Goal: Information Seeking & Learning: Learn about a topic

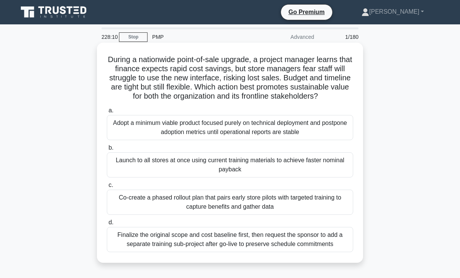
click at [198, 135] on div "Adopt a minimum viable product focused purely on technical deployment and postp…" at bounding box center [230, 127] width 247 height 25
click at [107, 113] on input "a. Adopt a minimum viable product focused purely on technical deployment and po…" at bounding box center [107, 110] width 0 height 5
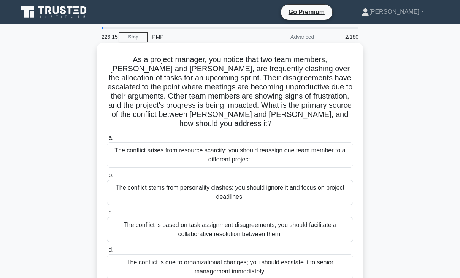
click at [208, 219] on div "The conflict is based on task assignment disagreements; you should facilitate a…" at bounding box center [230, 229] width 247 height 25
click at [107, 215] on input "c. The conflict is based on task assignment disagreements; you should facilitat…" at bounding box center [107, 212] width 0 height 5
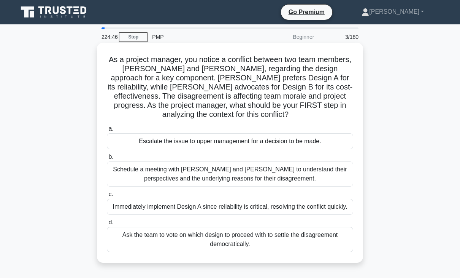
click at [217, 173] on div "Schedule a meeting with [PERSON_NAME] and [PERSON_NAME] to understand their per…" at bounding box center [230, 173] width 247 height 25
click at [107, 159] on input "b. Schedule a meeting with [PERSON_NAME] and [PERSON_NAME] to understand their …" at bounding box center [107, 156] width 0 height 5
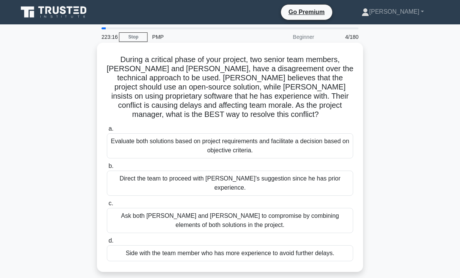
click at [223, 136] on div "Evaluate both solutions based on project requirements and facilitate a decision…" at bounding box center [230, 145] width 247 height 25
click at [107, 131] on input "a. Evaluate both solutions based on project requirements and facilitate a decis…" at bounding box center [107, 128] width 0 height 5
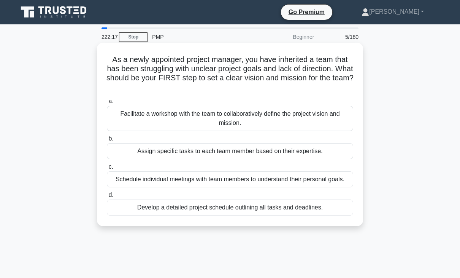
click at [205, 115] on div "Facilitate a workshop with the team to collaboratively define the project visio…" at bounding box center [230, 118] width 247 height 25
click at [107, 104] on input "a. Facilitate a workshop with the team to collaboratively define the project vi…" at bounding box center [107, 101] width 0 height 5
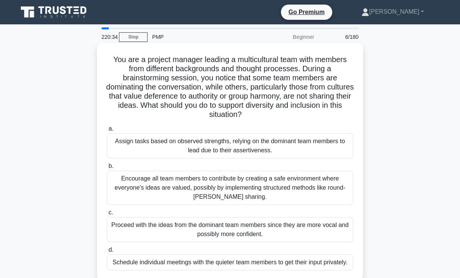
click at [199, 183] on div "Encourage all team members to contribute by creating a safe environment where e…" at bounding box center [230, 187] width 247 height 34
click at [107, 169] on input "b. Encourage all team members to contribute by creating a safe environment wher…" at bounding box center [107, 166] width 0 height 5
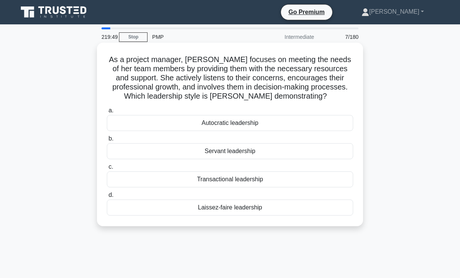
click at [227, 154] on div "Servant leadership" at bounding box center [230, 151] width 247 height 16
click at [107, 141] on input "b. Servant leadership" at bounding box center [107, 138] width 0 height 5
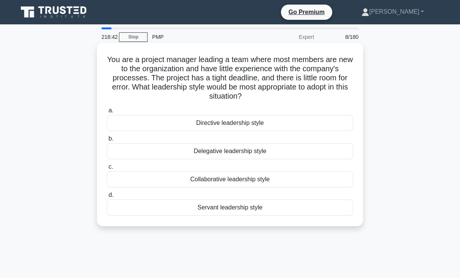
click at [238, 206] on div "Servant leadership style" at bounding box center [230, 207] width 247 height 16
click at [107, 197] on input "d. Servant leadership style" at bounding box center [107, 195] width 0 height 5
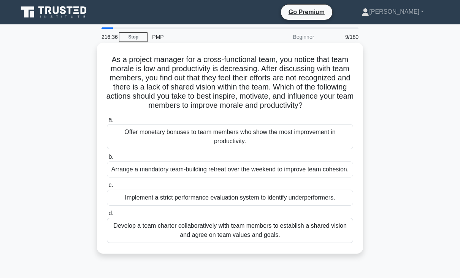
click at [208, 233] on div "Develop a team charter collaboratively with team members to establish a shared …" at bounding box center [230, 230] width 247 height 25
click at [107, 216] on input "d. Develop a team charter collaboratively with team members to establish a shar…" at bounding box center [107, 213] width 0 height 5
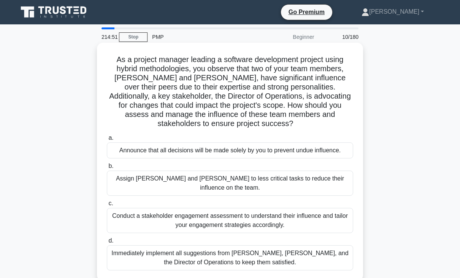
click at [216, 208] on div "Conduct a stakeholder engagement assessment to understand their influence and t…" at bounding box center [230, 220] width 247 height 25
click at [107, 205] on input "c. Conduct a stakeholder engagement assessment to understand their influence an…" at bounding box center [107, 203] width 0 height 5
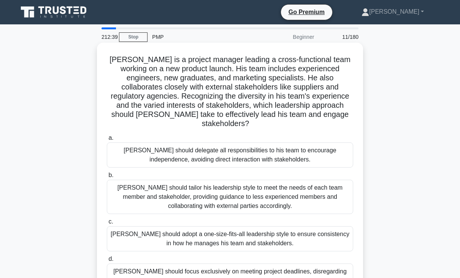
click at [229, 194] on div "[PERSON_NAME] should tailor his leadership style to meet the needs of each team…" at bounding box center [230, 197] width 247 height 34
click at [107, 178] on input "b. [PERSON_NAME] should tailor his leadership style to meet the needs of each t…" at bounding box center [107, 175] width 0 height 5
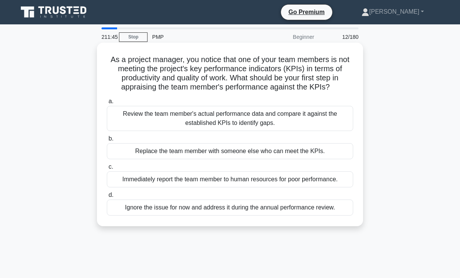
click at [207, 114] on div "Review the team member's actual performance data and compare it against the est…" at bounding box center [230, 118] width 247 height 25
click at [107, 104] on input "a. Review the team member's actual performance data and compare it against the …" at bounding box center [107, 101] width 0 height 5
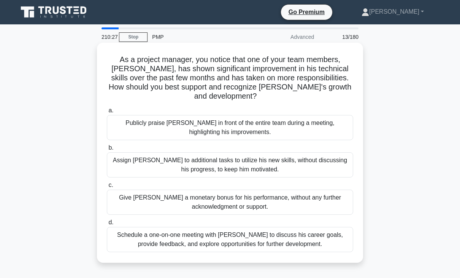
click at [226, 118] on div "Publicly praise [PERSON_NAME] in front of the entire team during a meeting, hig…" at bounding box center [230, 127] width 247 height 25
click at [107, 113] on input "a. Publicly praise [PERSON_NAME] in front of the entire team during a meeting, …" at bounding box center [107, 110] width 0 height 5
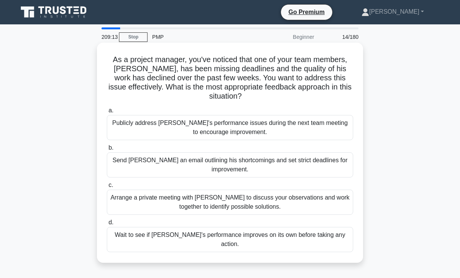
click at [182, 195] on div "Arrange a private meeting with [PERSON_NAME] to discuss your observations and w…" at bounding box center [230, 201] width 247 height 25
click at [107, 188] on input "c. Arrange a private meeting with [PERSON_NAME] to discuss your observations an…" at bounding box center [107, 185] width 0 height 5
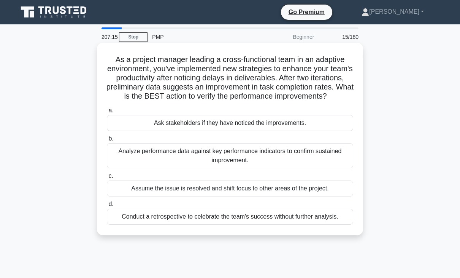
click at [221, 166] on div "Analyze performance data against key performance indicators to confirm sustaine…" at bounding box center [230, 155] width 247 height 25
click at [107, 141] on input "b. Analyze performance data against key performance indicators to confirm susta…" at bounding box center [107, 138] width 0 height 5
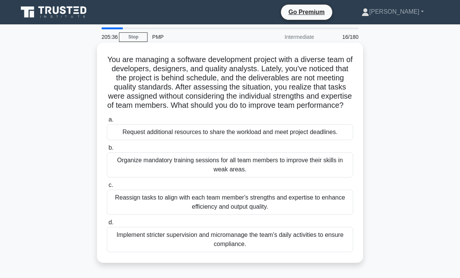
click at [251, 215] on div "Reassign tasks to align with each team member's strengths and expertise to enha…" at bounding box center [230, 201] width 247 height 25
click at [107, 188] on input "c. Reassign tasks to align with each team member's strengths and expertise to e…" at bounding box center [107, 185] width 0 height 5
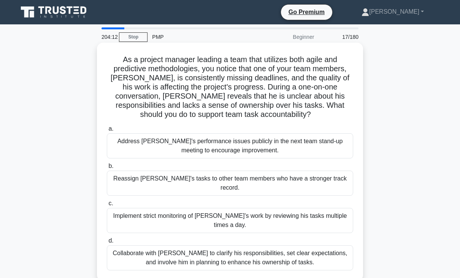
click at [243, 245] on div "Collaborate with [PERSON_NAME] to clarify his responsibilities, set clear expec…" at bounding box center [230, 257] width 247 height 25
click at [107, 241] on input "d. Collaborate with [PERSON_NAME] to clarify his responsibilities, set clear ex…" at bounding box center [107, 240] width 0 height 5
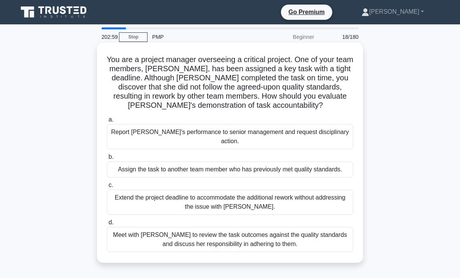
click at [233, 231] on div "Meet with [PERSON_NAME] to review the task outcomes against the quality standar…" at bounding box center [230, 239] width 247 height 25
click at [107, 225] on input "d. Meet with [PERSON_NAME] to review the task outcomes against the quality stan…" at bounding box center [107, 222] width 0 height 5
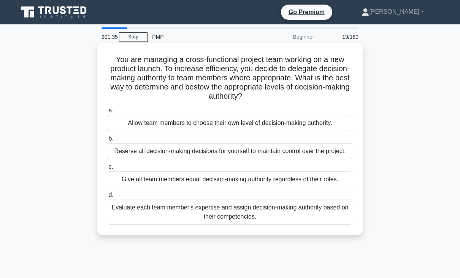
click at [217, 211] on div "Evaluate each team member's expertise and assign decision-making authority base…" at bounding box center [230, 211] width 247 height 25
click at [107, 197] on input "d. Evaluate each team member's expertise and assign decision-making authority b…" at bounding box center [107, 195] width 0 height 5
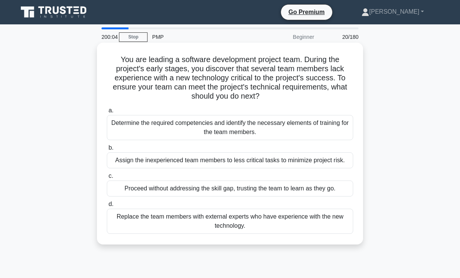
click at [201, 126] on div "Determine the required competencies and identify the necessary elements of trai…" at bounding box center [230, 127] width 247 height 25
click at [107, 113] on input "a. Determine the required competencies and identify the necessary elements of t…" at bounding box center [107, 110] width 0 height 5
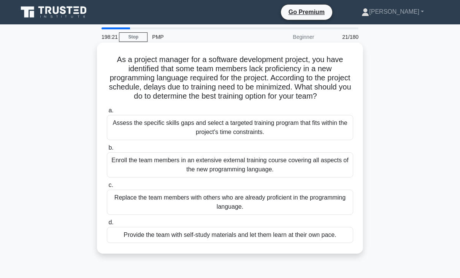
click at [215, 130] on div "Assess the specific skills gaps and select a targeted training program that fit…" at bounding box center [230, 127] width 247 height 25
click at [107, 113] on input "a. Assess the specific skills gaps and select a targeted training program that …" at bounding box center [107, 110] width 0 height 5
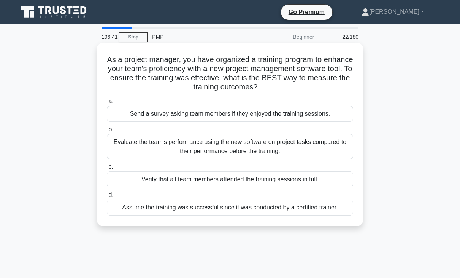
click at [239, 153] on div "Evaluate the team's performance using the new software on project tasks compare…" at bounding box center [230, 146] width 247 height 25
click at [107, 132] on input "b. Evaluate the team's performance using the new software on project tasks comp…" at bounding box center [107, 129] width 0 height 5
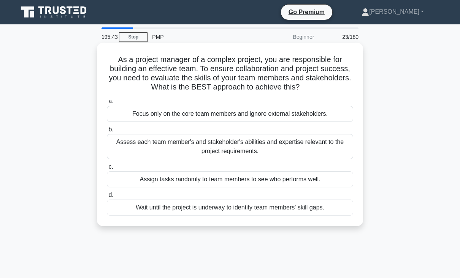
click at [236, 152] on div "Assess each team member's and stakeholder's abilities and expertise relevant to…" at bounding box center [230, 146] width 247 height 25
click at [107, 132] on input "b. Assess each team member's and stakeholder's abilities and expertise relevant…" at bounding box center [107, 129] width 0 height 5
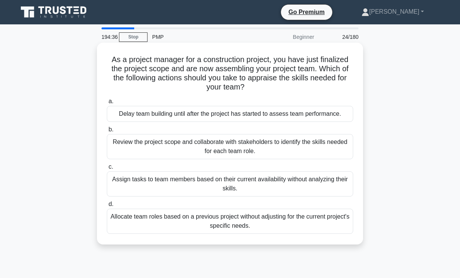
click at [217, 147] on div "Review the project scope and collaborate with stakeholders to identify the skil…" at bounding box center [230, 146] width 247 height 25
click at [107, 132] on input "b. Review the project scope and collaborate with stakeholders to identify the s…" at bounding box center [107, 129] width 0 height 5
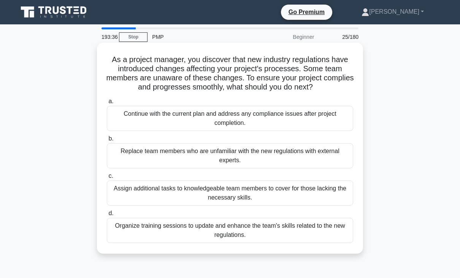
click at [221, 228] on div "Organize training sessions to update and enhance the team's skills related to t…" at bounding box center [230, 230] width 247 height 25
click at [107, 216] on input "d. Organize training sessions to update and enhance the team's skills related t…" at bounding box center [107, 213] width 0 height 5
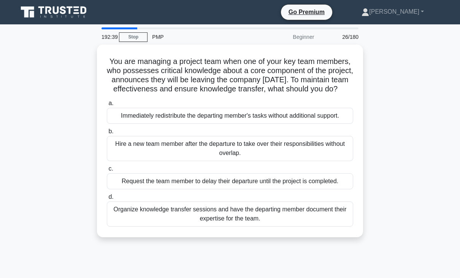
click at [221, 226] on div "Organize knowledge transfer sessions and have the departing member document the…" at bounding box center [230, 213] width 247 height 25
click at [107, 199] on input "d. Organize knowledge transfer sessions and have the departing member document …" at bounding box center [107, 196] width 0 height 5
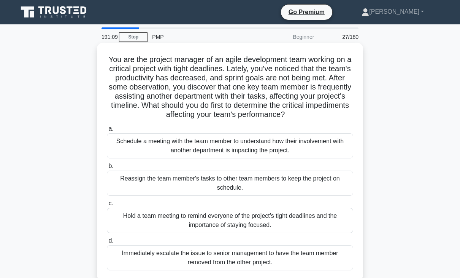
click at [220, 146] on div "Schedule a meeting with the team member to understand how their involvement wit…" at bounding box center [230, 145] width 247 height 25
click at [107, 131] on input "a. Schedule a meeting with the team member to understand how their involvement …" at bounding box center [107, 128] width 0 height 5
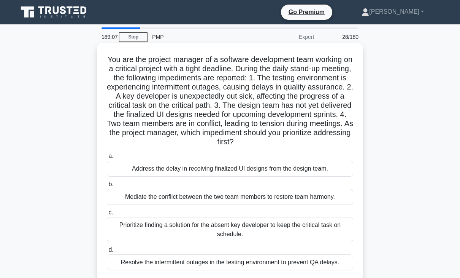
click at [175, 202] on div "Mediate the conflict between the two team members to restore team harmony." at bounding box center [230, 197] width 247 height 16
click at [107, 187] on input "b. Mediate the conflict between the two team members to restore team harmony." at bounding box center [107, 184] width 0 height 5
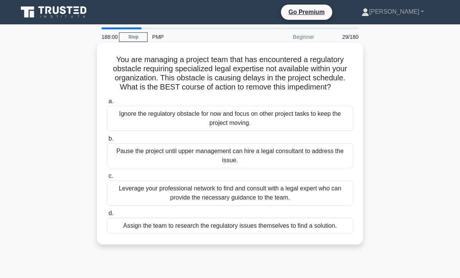
click at [230, 195] on div "Leverage your professional network to find and consult with a legal expert who …" at bounding box center [230, 192] width 247 height 25
click at [107, 178] on input "c. Leverage your professional network to find and consult with a legal expert w…" at bounding box center [107, 175] width 0 height 5
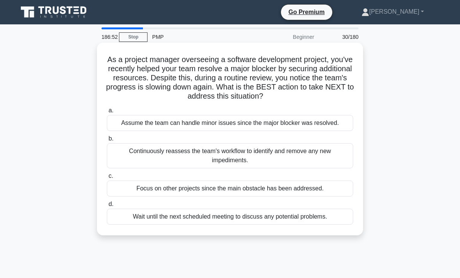
click at [220, 151] on div "Continuously reassess the team's workflow to identify and remove any new impedi…" at bounding box center [230, 155] width 247 height 25
click at [107, 141] on input "b. Continuously reassess the team's workflow to identify and remove any new imp…" at bounding box center [107, 138] width 0 height 5
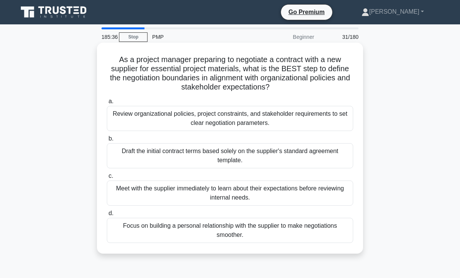
click at [209, 117] on div "Review organizational policies, project constraints, and stakeholder requiremen…" at bounding box center [230, 118] width 247 height 25
click at [107, 104] on input "a. Review organizational policies, project constraints, and stakeholder require…" at bounding box center [107, 101] width 0 height 5
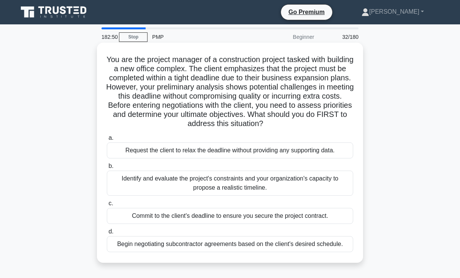
click at [188, 181] on div "Identify and evaluate the project's constraints and your organization's capacit…" at bounding box center [230, 182] width 247 height 25
click at [107, 169] on input "b. Identify and evaluate the project's constraints and your organization's capa…" at bounding box center [107, 166] width 0 height 5
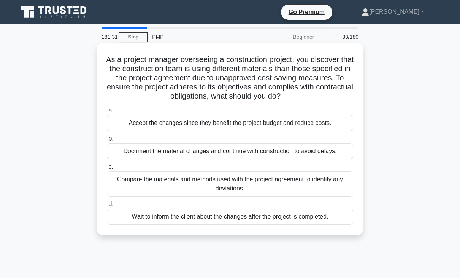
click at [199, 178] on div "Compare the materials and methods used with the project agreement to identify a…" at bounding box center [230, 183] width 247 height 25
click at [107, 169] on input "c. Compare the materials and methods used with the project agreement to identif…" at bounding box center [107, 166] width 0 height 5
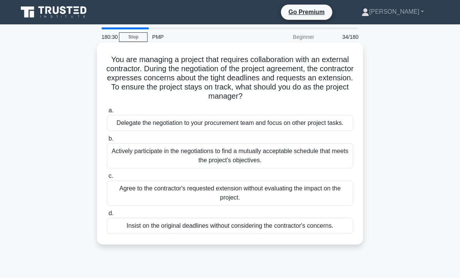
click at [204, 160] on div "Actively participate in the negotiations to find a mutually acceptable schedule…" at bounding box center [230, 155] width 247 height 25
click at [107, 141] on input "b. Actively participate in the negotiations to find a mutually acceptable sched…" at bounding box center [107, 138] width 0 height 5
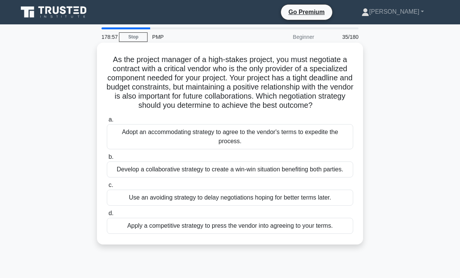
click at [187, 170] on div "Develop a collaborative strategy to create a win-win situation benefiting both …" at bounding box center [230, 169] width 247 height 16
click at [107, 159] on input "b. Develop a collaborative strategy to create a win-win situation benefiting bo…" at bounding box center [107, 156] width 0 height 5
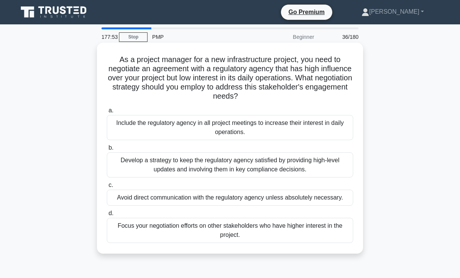
click at [179, 163] on div "Develop a strategy to keep the regulatory agency satisfied by providing high-le…" at bounding box center [230, 164] width 247 height 25
click at [107, 150] on input "b. Develop a strategy to keep the regulatory agency satisfied by providing high…" at bounding box center [107, 147] width 0 height 5
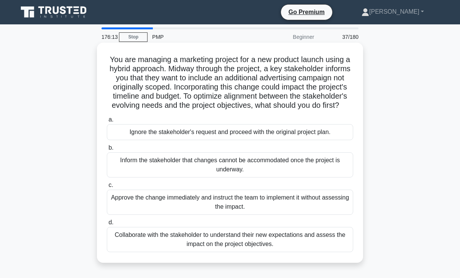
click at [237, 247] on div "Collaborate with the stakeholder to understand their new expectations and asses…" at bounding box center [230, 239] width 247 height 25
click at [107, 225] on input "d. Collaborate with the stakeholder to understand their new expectations and as…" at bounding box center [107, 222] width 0 height 5
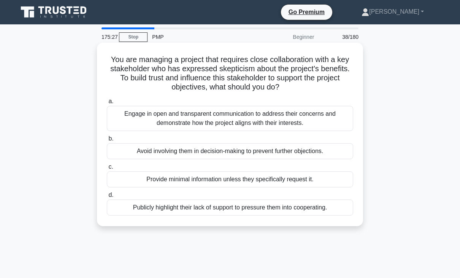
click at [215, 123] on div "Engage in open and transparent communication to address their concerns and demo…" at bounding box center [230, 118] width 247 height 25
click at [107, 104] on input "a. Engage in open and transparent communication to address their concerns and d…" at bounding box center [107, 101] width 0 height 5
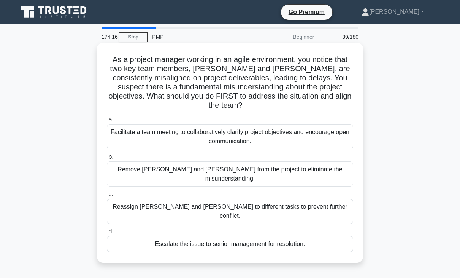
click at [169, 127] on div "Facilitate a team meeting to collaboratively clarify project objectives and enc…" at bounding box center [230, 136] width 247 height 25
click at [107, 122] on input "a. Facilitate a team meeting to collaboratively clarify project objectives and …" at bounding box center [107, 119] width 0 height 5
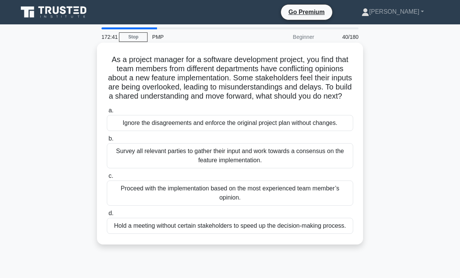
click at [172, 166] on div "Survey all relevant parties to gather their input and work towards a consensus …" at bounding box center [230, 155] width 247 height 25
click at [107, 141] on input "b. Survey all relevant parties to gather their input and work towards a consens…" at bounding box center [107, 138] width 0 height 5
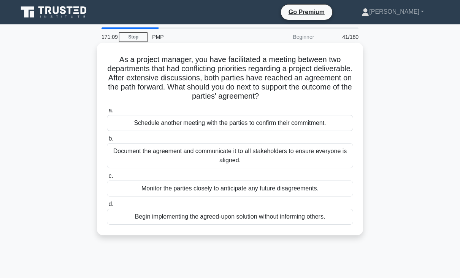
click at [205, 154] on div "Document the agreement and communicate it to all stakeholders to ensure everyon…" at bounding box center [230, 155] width 247 height 25
click at [107, 141] on input "b. Document the agreement and communicate it to all stakeholders to ensure ever…" at bounding box center [107, 138] width 0 height 5
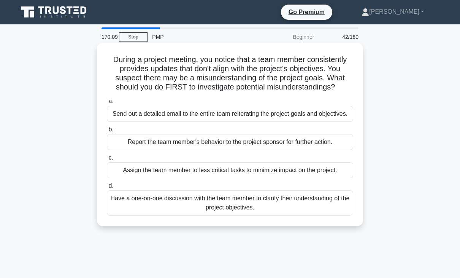
click at [231, 197] on div "Have a one-on-one discussion with the team member to clarify their understandin…" at bounding box center [230, 202] width 247 height 25
click at [107, 188] on input "d. Have a one-on-one discussion with the team member to clarify their understan…" at bounding box center [107, 185] width 0 height 5
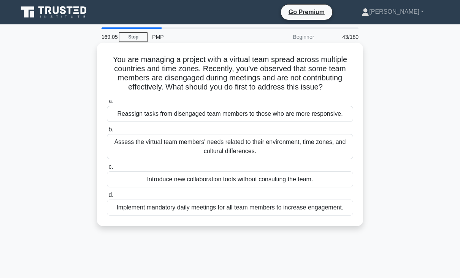
click at [188, 145] on div "Assess the virtual team members' needs related to their environment, time zones…" at bounding box center [230, 146] width 247 height 25
click at [107, 132] on input "b. Assess the virtual team members' needs related to their environment, time zo…" at bounding box center [107, 129] width 0 height 5
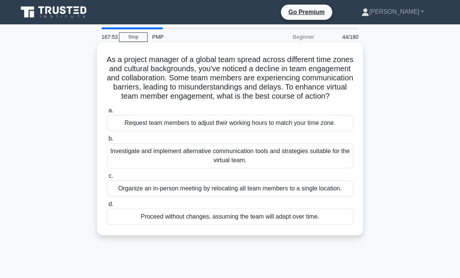
click at [199, 163] on div "Investigate and implement alternative communication tools and strategies suitab…" at bounding box center [230, 155] width 247 height 25
click at [107, 141] on input "b. Investigate and implement alternative communication tools and strategies sui…" at bounding box center [107, 138] width 0 height 5
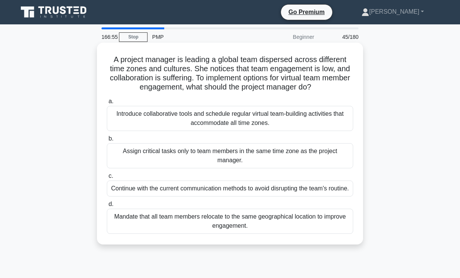
click at [209, 117] on div "Introduce collaborative tools and schedule regular virtual team-building activi…" at bounding box center [230, 118] width 247 height 25
click at [107, 104] on input "a. Introduce collaborative tools and schedule regular virtual team-building act…" at bounding box center [107, 101] width 0 height 5
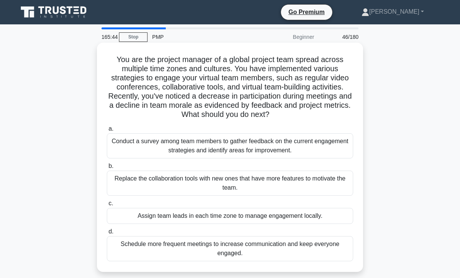
click at [168, 147] on div "Conduct a survey among team members to gather feedback on the current engagemen…" at bounding box center [230, 145] width 247 height 25
click at [107, 131] on input "a. Conduct a survey among team members to gather feedback on the current engage…" at bounding box center [107, 128] width 0 height 5
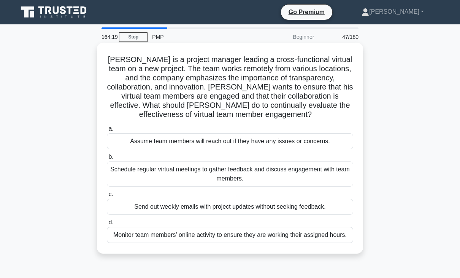
click at [201, 169] on div "Schedule regular virtual meetings to gather feedback and discuss engagement wit…" at bounding box center [230, 173] width 247 height 25
click at [107, 159] on input "b. Schedule regular virtual meetings to gather feedback and discuss engagement …" at bounding box center [107, 156] width 0 height 5
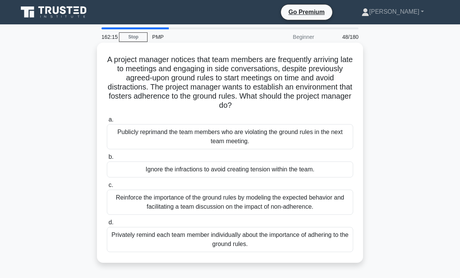
click at [253, 205] on div "Reinforce the importance of the ground rules by modeling the expected behavior …" at bounding box center [230, 201] width 247 height 25
click at [107, 188] on input "c. Reinforce the importance of the ground rules by modeling the expected behavi…" at bounding box center [107, 185] width 0 height 5
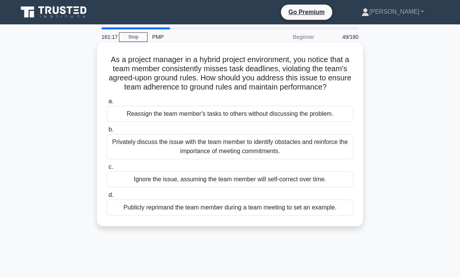
click at [209, 149] on div "Privately discuss the issue with the team member to identify obstacles and rein…" at bounding box center [230, 146] width 247 height 25
click at [107, 132] on input "b. Privately discuss the issue with the team member to identify obstacles and r…" at bounding box center [107, 129] width 0 height 5
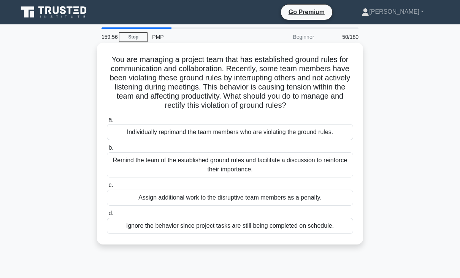
click at [193, 164] on div "Remind the team of the established ground rules and facilitate a discussion to …" at bounding box center [230, 164] width 247 height 25
click at [107, 150] on input "b. Remind the team of the established ground rules and facilitate a discussion …" at bounding box center [107, 147] width 0 height 5
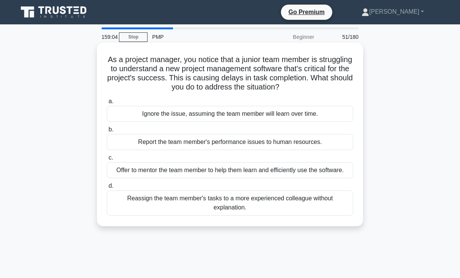
click at [221, 174] on div "Offer to mentor the team member to help them learn and efficiently use the soft…" at bounding box center [230, 170] width 247 height 16
click at [107, 160] on input "c. Offer to mentor the team member to help them learn and efficiently use the s…" at bounding box center [107, 157] width 0 height 5
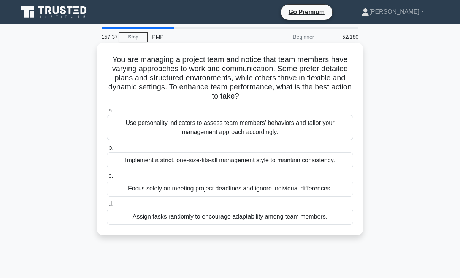
click at [215, 139] on div "Use personality indicators to assess team members' behaviors and tailor your ma…" at bounding box center [230, 127] width 247 height 25
click at [107, 113] on input "a. Use personality indicators to assess team members' behaviors and tailor your…" at bounding box center [107, 110] width 0 height 5
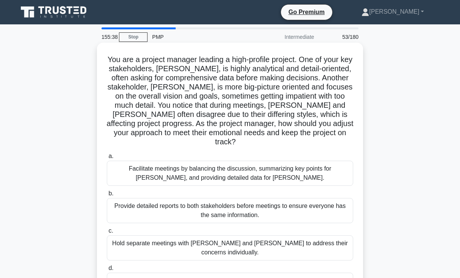
click at [201, 162] on div "Facilitate meetings by balancing the discussion, summarizing key points for [PE…" at bounding box center [230, 173] width 247 height 25
click at [107, 159] on input "a. Facilitate meetings by balancing the discussion, summarizing key points for …" at bounding box center [107, 156] width 0 height 5
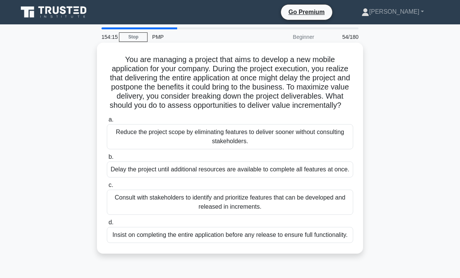
click at [197, 210] on div "Consult with stakeholders to identify and prioritize features that can be devel…" at bounding box center [230, 201] width 247 height 25
click at [107, 188] on input "c. Consult with stakeholders to identify and prioritize features that can be de…" at bounding box center [107, 185] width 0 height 5
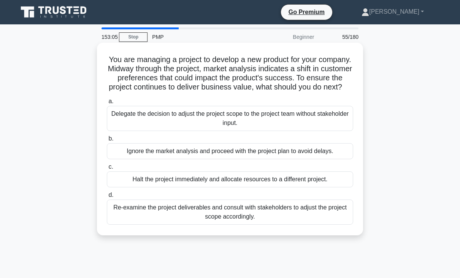
click at [238, 221] on div "Re-examine the project deliverables and consult with stakeholders to adjust the…" at bounding box center [230, 211] width 247 height 25
click at [107, 197] on input "d. Re-examine the project deliverables and consult with stakeholders to adjust …" at bounding box center [107, 195] width 0 height 5
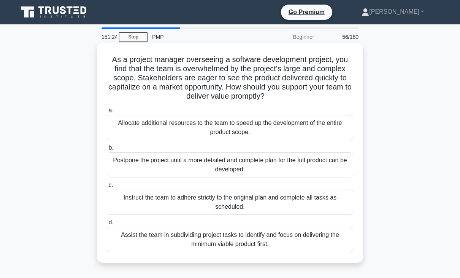
click at [248, 245] on div "Assist the team in subdividing project tasks to identify and focus on deliverin…" at bounding box center [230, 239] width 247 height 25
click at [107, 225] on input "d. Assist the team in subdividing project tasks to identify and focus on delive…" at bounding box center [107, 222] width 0 height 5
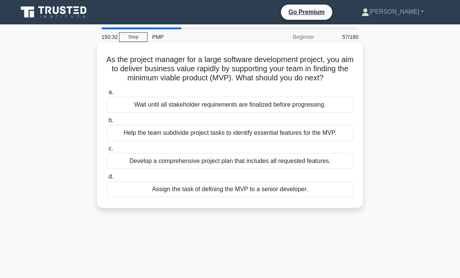
click at [205, 141] on div "Help the team subdivide project tasks to identify essential features for the MV…" at bounding box center [230, 133] width 247 height 16
click at [107, 123] on input "b. Help the team subdivide project tasks to identify essential features for the…" at bounding box center [107, 120] width 0 height 5
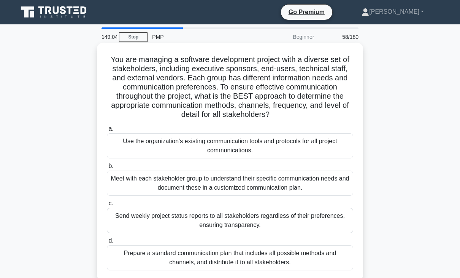
click at [181, 188] on div "Meet with each stakeholder group to understand their specific communication nee…" at bounding box center [230, 182] width 247 height 25
click at [107, 169] on input "b. Meet with each stakeholder group to understand their specific communication …" at bounding box center [107, 166] width 0 height 5
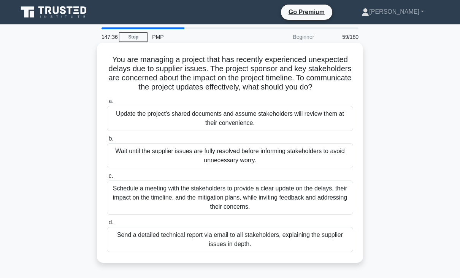
click at [211, 193] on div "Schedule a meeting with the stakeholders to provide a clear update on the delay…" at bounding box center [230, 197] width 247 height 34
click at [107, 178] on input "c. Schedule a meeting with the stakeholders to provide a clear update on the de…" at bounding box center [107, 175] width 0 height 5
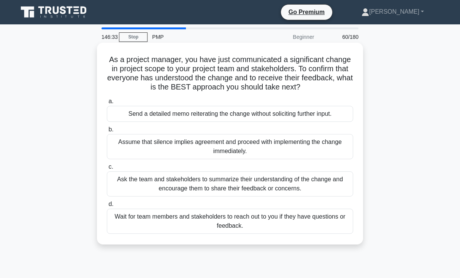
click at [212, 191] on div "Ask the team and stakeholders to summarize their understanding of the change an…" at bounding box center [230, 183] width 247 height 25
click at [107, 169] on input "c. Ask the team and stakeholders to summarize their understanding of the change…" at bounding box center [107, 166] width 0 height 5
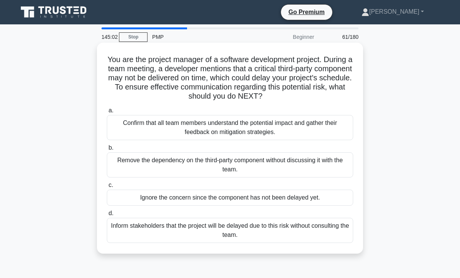
click at [250, 133] on div "Confirm that all team members understand the potential impact and gather their …" at bounding box center [230, 127] width 247 height 25
click at [107, 113] on input "a. Confirm that all team members understand the potential impact and gather the…" at bounding box center [107, 110] width 0 height 5
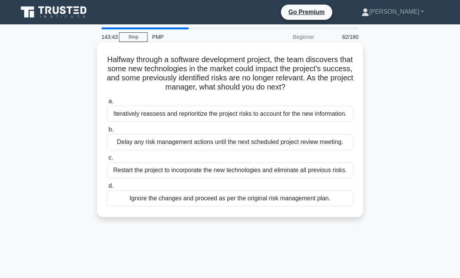
click at [247, 113] on div "Iteratively reassess and reprioritize the project risks to account for the new …" at bounding box center [230, 114] width 247 height 16
click at [107, 104] on input "a. Iteratively reassess and reprioritize the project risks to account for the n…" at bounding box center [107, 101] width 0 height 5
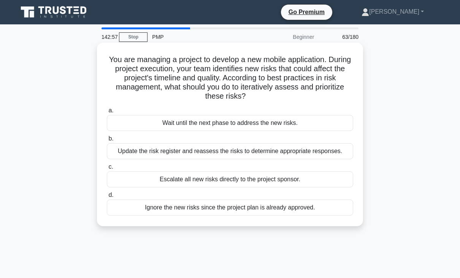
click at [196, 151] on div "Update the risk register and reassess the risks to determine appropriate respon…" at bounding box center [230, 151] width 247 height 16
click at [107, 141] on input "b. Update the risk register and reassess the risks to determine appropriate res…" at bounding box center [107, 138] width 0 height 5
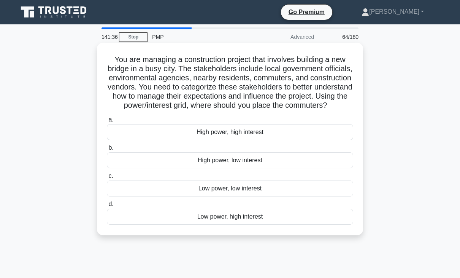
click at [215, 224] on div "Low power, high interest" at bounding box center [230, 216] width 247 height 16
click at [107, 207] on input "d. Low power, high interest" at bounding box center [107, 204] width 0 height 5
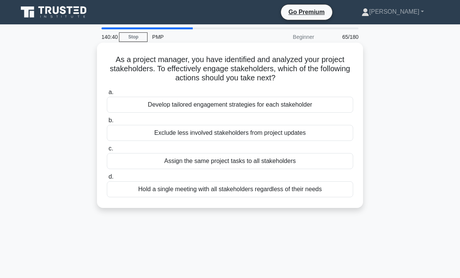
click at [206, 108] on div "Develop tailored engagement strategies for each stakeholder" at bounding box center [230, 105] width 247 height 16
click at [107, 95] on input "a. Develop tailored engagement strategies for each stakeholder" at bounding box center [107, 92] width 0 height 5
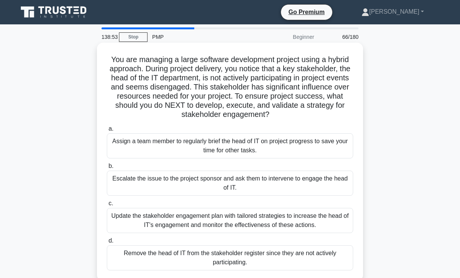
click at [174, 219] on div "Update the stakeholder engagement plan with tailored strategies to increase the…" at bounding box center [230, 220] width 247 height 25
click at [107, 206] on input "c. Update the stakeholder engagement plan with tailored strategies to increase …" at bounding box center [107, 203] width 0 height 5
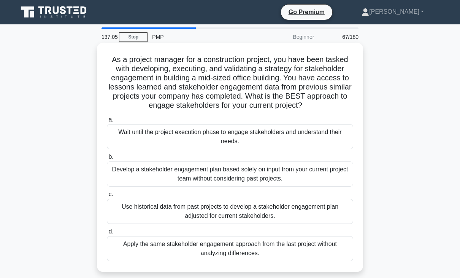
click at [223, 208] on div "Use historical data from past projects to develop a stakeholder engagement plan…" at bounding box center [230, 211] width 247 height 25
click at [107, 197] on input "c. Use historical data from past projects to develop a stakeholder engagement p…" at bounding box center [107, 194] width 0 height 5
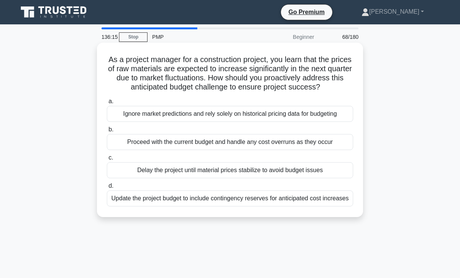
click at [220, 202] on div "Update the project budget to include contingency reserves for anticipated cost …" at bounding box center [230, 198] width 247 height 16
click at [107, 188] on input "d. Update the project budget to include contingency reserves for anticipated co…" at bounding box center [107, 185] width 0 height 5
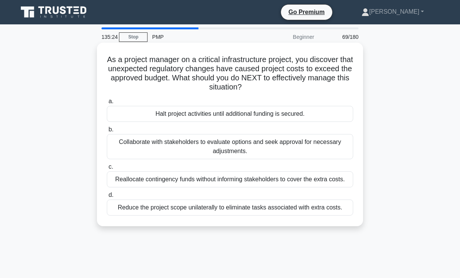
click at [235, 144] on div "Collaborate with stakeholders to evaluate options and seek approval for necessa…" at bounding box center [230, 146] width 247 height 25
click at [107, 132] on input "b. Collaborate with stakeholders to evaluate options and seek approval for nece…" at bounding box center [107, 129] width 0 height 5
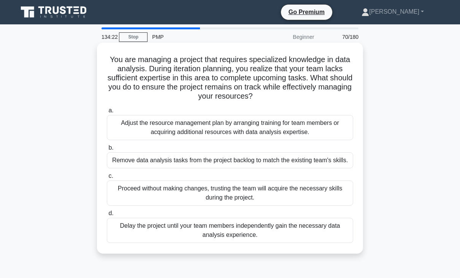
click at [223, 126] on div "Adjust the resource management plan by arranging training for team members or a…" at bounding box center [230, 127] width 247 height 25
click at [107, 113] on input "a. Adjust the resource management plan by arranging training for team members o…" at bounding box center [107, 110] width 0 height 5
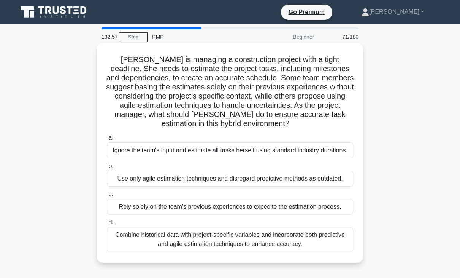
click at [214, 236] on div "Combine historical data with project-specific variables and incorporate both pr…" at bounding box center [230, 239] width 247 height 25
click at [107, 225] on input "d. Combine historical data with project-specific variables and incorporate both…" at bounding box center [107, 222] width 0 height 5
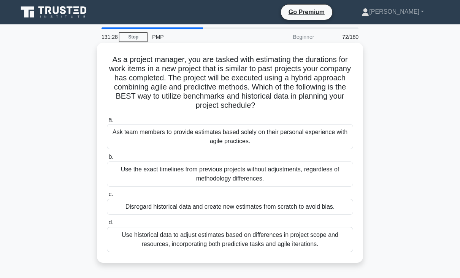
click at [218, 245] on div "Use historical data to adjust estimates based on differences in project scope a…" at bounding box center [230, 239] width 247 height 25
click at [107, 225] on input "d. Use historical data to adjust estimates based on differences in project scop…" at bounding box center [107, 222] width 0 height 5
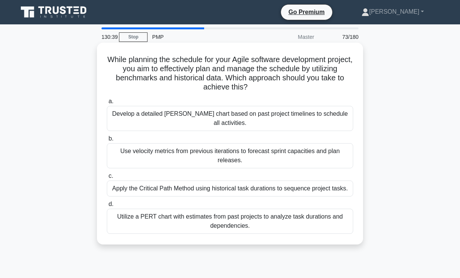
click at [235, 150] on div "Use velocity metrics from previous iterations to forecast sprint capacities and…" at bounding box center [230, 155] width 247 height 25
click at [107, 141] on input "b. Use velocity metrics from previous iterations to forecast sprint capacities …" at bounding box center [107, 138] width 0 height 5
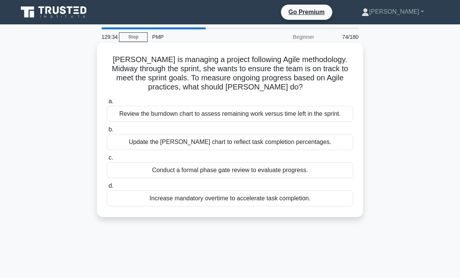
click at [197, 115] on div "Review the burndown chart to assess remaining work versus time left in the spri…" at bounding box center [230, 114] width 247 height 16
click at [107, 104] on input "a. Review the burndown chart to assess remaining work versus time left in the s…" at bounding box center [107, 101] width 0 height 5
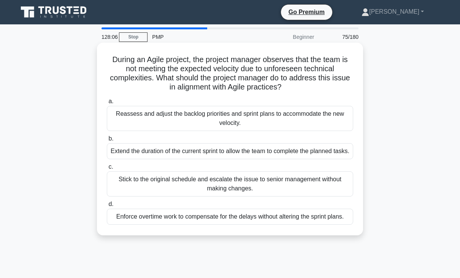
click at [190, 114] on div "Reassess and adjust the backlog priorities and sprint plans to accommodate the …" at bounding box center [230, 118] width 247 height 25
click at [107, 104] on input "a. Reassess and adjust the backlog priorities and sprint plans to accommodate t…" at bounding box center [107, 101] width 0 height 5
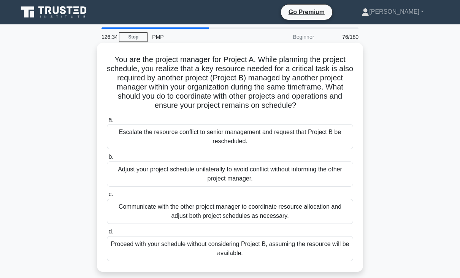
click at [193, 211] on div "Communicate with the other project manager to coordinate resource allocation an…" at bounding box center [230, 211] width 247 height 25
click at [107, 197] on input "c. Communicate with the other project manager to coordinate resource allocation…" at bounding box center [107, 194] width 0 height 5
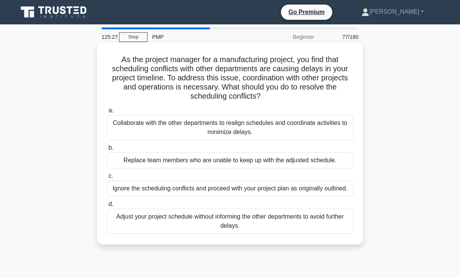
click at [207, 124] on div "Collaborate with the other departments to realign schedules and coordinate acti…" at bounding box center [230, 127] width 247 height 25
click at [107, 113] on input "a. Collaborate with the other departments to realign schedules and coordinate a…" at bounding box center [107, 110] width 0 height 5
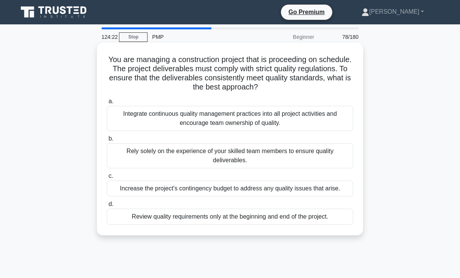
click at [223, 115] on div "Integrate continuous quality management practices into all project activities a…" at bounding box center [230, 118] width 247 height 25
click at [107, 104] on input "a. Integrate continuous quality management practices into all project activitie…" at bounding box center [107, 101] width 0 height 5
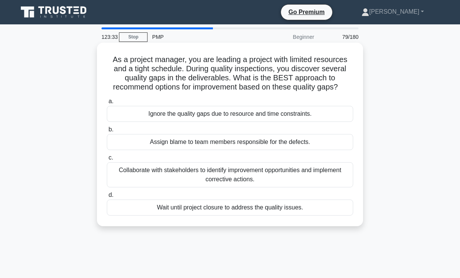
click at [188, 172] on div "Collaborate with stakeholders to identify improvement opportunities and impleme…" at bounding box center [230, 174] width 247 height 25
click at [107, 160] on input "c. Collaborate with stakeholders to identify improvement opportunities and impl…" at bounding box center [107, 157] width 0 height 5
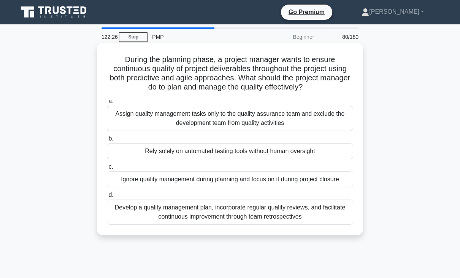
click at [179, 212] on div "Develop a quality management plan, incorporate regular quality reviews, and fac…" at bounding box center [230, 211] width 247 height 25
click at [107, 197] on input "d. Develop a quality management plan, incorporate regular quality reviews, and …" at bounding box center [107, 195] width 0 height 5
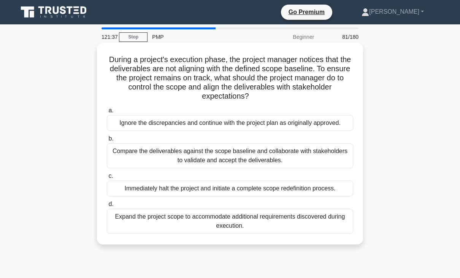
click at [216, 158] on div "Compare the deliverables against the scope baseline and collaborate with stakeh…" at bounding box center [230, 155] width 247 height 25
click at [107, 141] on input "b. Compare the deliverables against the scope baseline and collaborate with sta…" at bounding box center [107, 138] width 0 height 5
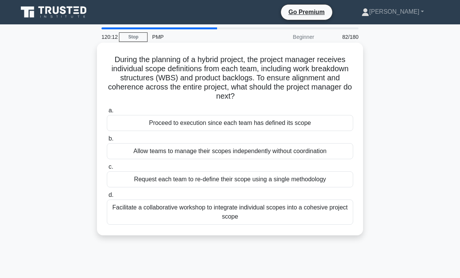
click at [189, 207] on div "Facilitate a collaborative workshop to integrate individual scopes into a cohes…" at bounding box center [230, 211] width 247 height 25
click at [107, 197] on input "d. Facilitate a collaborative workshop to integrate individual scopes into a co…" at bounding box center [107, 195] width 0 height 5
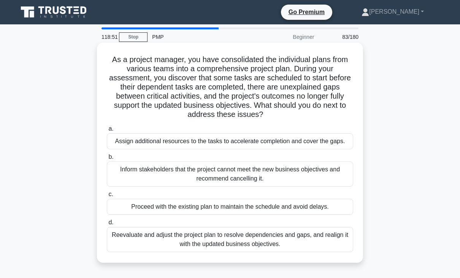
click at [194, 241] on div "Reevaluate and adjust the project plan to resolve dependencies and gaps, and re…" at bounding box center [230, 239] width 247 height 25
click at [107, 225] on input "d. Reevaluate and adjust the project plan to resolve dependencies and gaps, and…" at bounding box center [107, 222] width 0 height 5
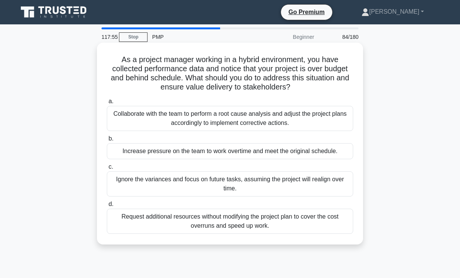
click at [210, 124] on div "Collaborate with the team to perform a root cause analysis and adjust the proje…" at bounding box center [230, 118] width 247 height 25
click at [107, 104] on input "a. Collaborate with the team to perform a root cause analysis and adjust the pr…" at bounding box center [107, 101] width 0 height 5
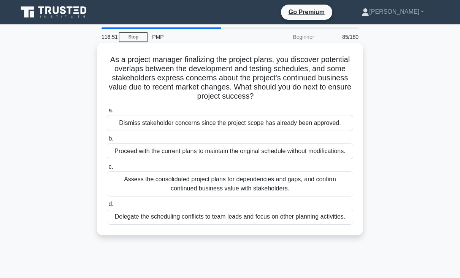
click at [216, 180] on div "Assess the consolidated project plans for dependencies and gaps, and confirm co…" at bounding box center [230, 183] width 247 height 25
click at [107, 169] on input "c. Assess the consolidated project plans for dependencies and gaps, and confirm…" at bounding box center [107, 166] width 0 height 5
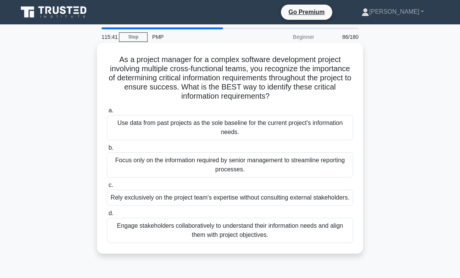
click at [172, 230] on div "Engage stakeholders collaboratively to understand their information needs and a…" at bounding box center [230, 230] width 247 height 25
click at [107, 216] on input "d. Engage stakeholders collaboratively to understand their information needs an…" at bounding box center [107, 213] width 0 height 5
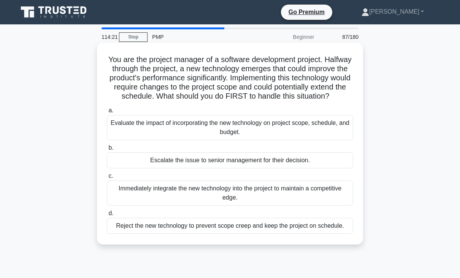
click at [224, 135] on div "Evaluate the impact of incorporating the new technology on project scope, sched…" at bounding box center [230, 127] width 247 height 25
click at [107, 113] on input "a. Evaluate the impact of incorporating the new technology on project scope, sc…" at bounding box center [107, 110] width 0 height 5
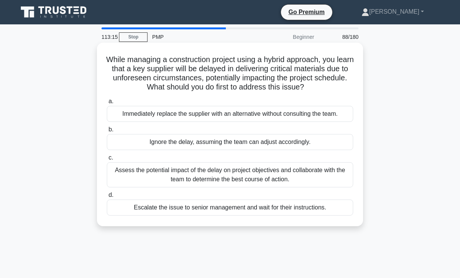
click at [212, 172] on div "Assess the potential impact of the delay on project objectives and collaborate …" at bounding box center [230, 174] width 247 height 25
click at [107, 160] on input "c. Assess the potential impact of the delay on project objectives and collabora…" at bounding box center [107, 157] width 0 height 5
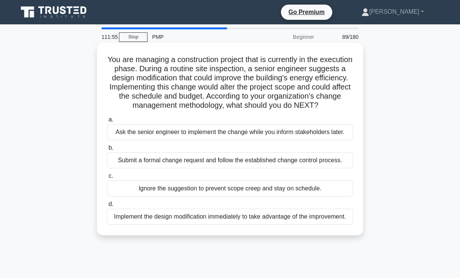
click at [212, 168] on div "Submit a formal change request and follow the established change control proces…" at bounding box center [230, 160] width 247 height 16
click at [107, 150] on input "b. Submit a formal change request and follow the established change control pro…" at bounding box center [107, 147] width 0 height 5
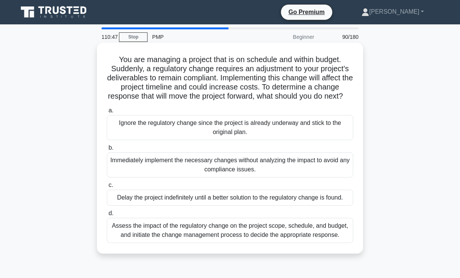
click at [210, 240] on div "Assess the impact of the regulatory change on the project scope, schedule, and …" at bounding box center [230, 230] width 247 height 25
click at [107, 216] on input "d. Assess the impact of the regulatory change on the project scope, schedule, a…" at bounding box center [107, 213] width 0 height 5
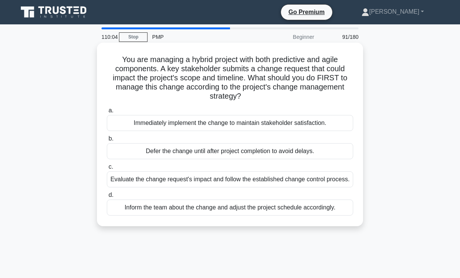
click at [223, 180] on div "Evaluate the change request's impact and follow the established change control …" at bounding box center [230, 179] width 247 height 16
click at [107, 169] on input "c. Evaluate the change request's impact and follow the established change contr…" at bounding box center [107, 166] width 0 height 5
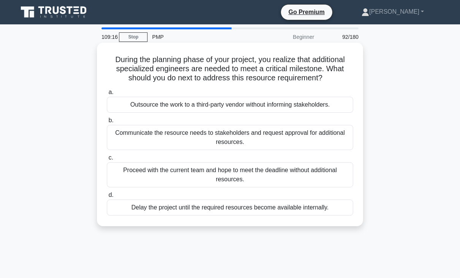
click at [229, 135] on div "Communicate the resource needs to stakeholders and request approval for additio…" at bounding box center [230, 137] width 247 height 25
click at [107, 123] on input "b. Communicate the resource needs to stakeholders and request approval for addi…" at bounding box center [107, 120] width 0 height 5
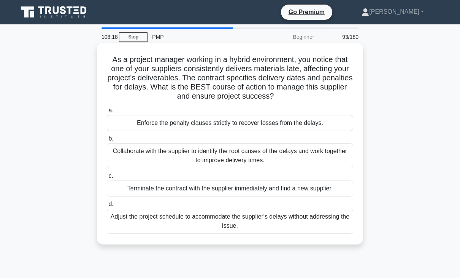
click at [209, 155] on div "Collaborate with the supplier to identify the root causes of the delays and wor…" at bounding box center [230, 155] width 247 height 25
click at [107, 141] on input "b. Collaborate with the supplier to identify the root causes of the delays and …" at bounding box center [107, 138] width 0 height 5
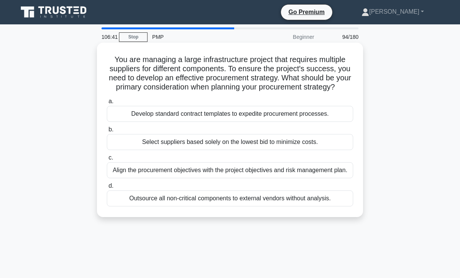
click at [183, 178] on div "Align the procurement objectives with the project objectives and risk managemen…" at bounding box center [230, 170] width 247 height 16
click at [107, 160] on input "c. Align the procurement objectives with the project objectives and risk manage…" at bounding box center [107, 157] width 0 height 5
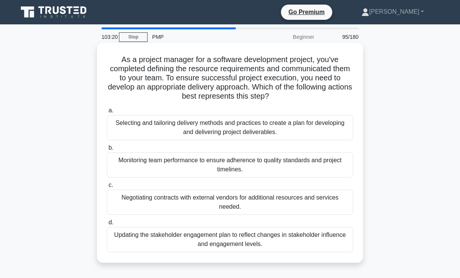
click at [229, 130] on div "Selecting and tailoring delivery methods and practices to create a plan for dev…" at bounding box center [230, 127] width 247 height 25
click at [107, 113] on input "a. Selecting and tailoring delivery methods and practices to create a plan for …" at bounding box center [107, 110] width 0 height 5
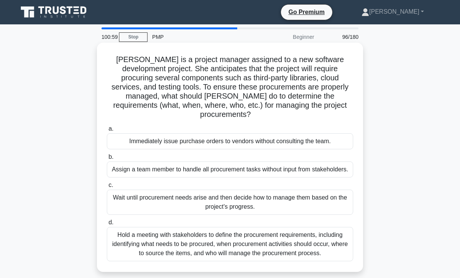
click at [222, 239] on div "Hold a meeting with stakeholders to define the procurement requirements, includ…" at bounding box center [230, 244] width 247 height 34
click at [107, 225] on input "d. Hold a meeting with stakeholders to define the procurement requirements, inc…" at bounding box center [107, 222] width 0 height 5
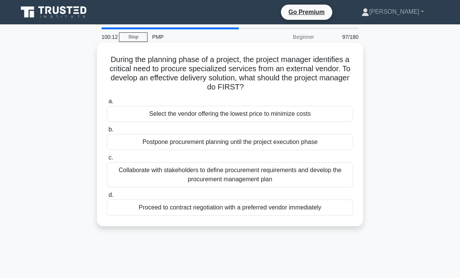
click at [229, 180] on div "Collaborate with stakeholders to define procurement requirements and develop th…" at bounding box center [230, 174] width 247 height 25
click at [107, 160] on input "c. Collaborate with stakeholders to define procurement requirements and develop…" at bounding box center [107, 157] width 0 height 5
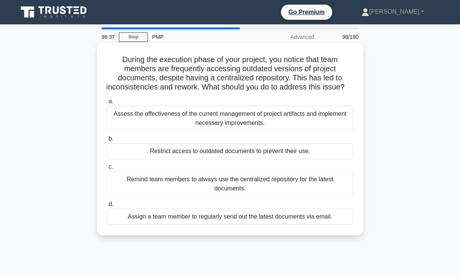
click at [253, 131] on div "Assess the effectiveness of the current management of project artifacts and imp…" at bounding box center [230, 118] width 247 height 25
click at [107, 104] on input "a. Assess the effectiveness of the current management of project artifacts and …" at bounding box center [107, 101] width 0 height 5
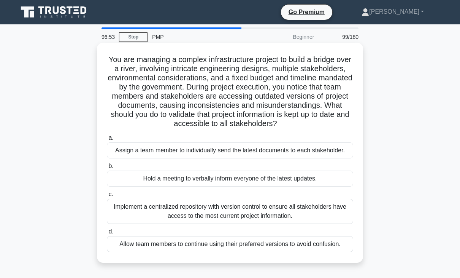
click at [231, 209] on div "Implement a centralized repository with version control to ensure all stakehold…" at bounding box center [230, 211] width 247 height 25
click at [107, 197] on input "c. Implement a centralized repository with version control to ensure all stakeh…" at bounding box center [107, 194] width 0 height 5
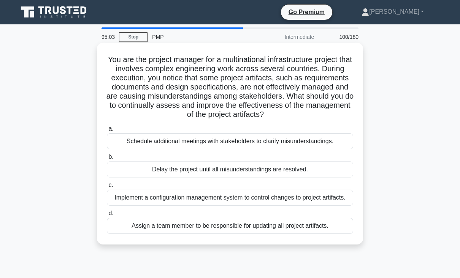
click at [204, 144] on div "Schedule additional meetings with stakeholders to clarify misunderstandings." at bounding box center [230, 141] width 247 height 16
click at [107, 131] on input "a. Schedule additional meetings with stakeholders to clarify misunderstandings." at bounding box center [107, 128] width 0 height 5
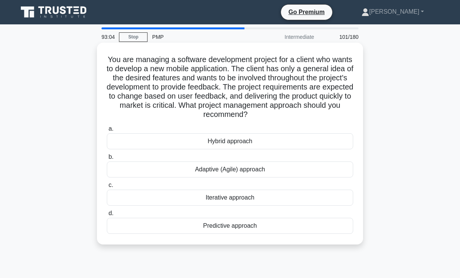
click at [242, 143] on div "Hybrid approach" at bounding box center [230, 141] width 247 height 16
click at [107, 131] on input "a. Hybrid approach" at bounding box center [107, 128] width 0 height 5
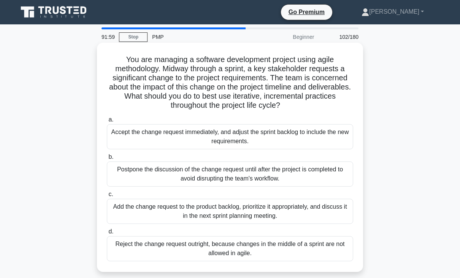
click at [226, 217] on div "Add the change request to the product backlog, prioritize it appropriately, and…" at bounding box center [230, 211] width 247 height 25
click at [107, 197] on input "c. Add the change request to the product backlog, prioritize it appropriately, …" at bounding box center [107, 194] width 0 height 5
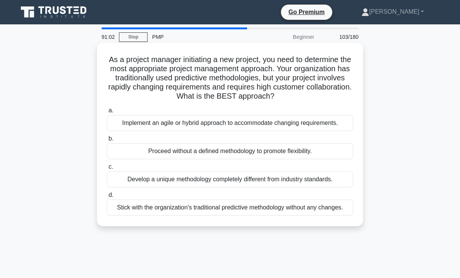
click at [186, 123] on div "Implement an agile or hybrid approach to accommodate changing requirements." at bounding box center [230, 123] width 247 height 16
click at [107, 113] on input "a. Implement an agile or hybrid approach to accommodate changing requirements." at bounding box center [107, 110] width 0 height 5
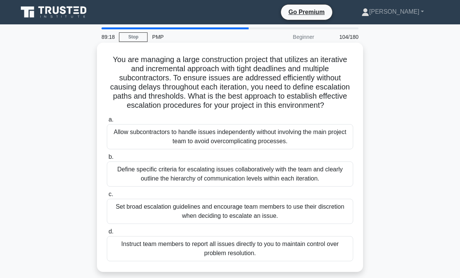
click at [209, 181] on div "Define specific criteria for escalating issues collaboratively with the team an…" at bounding box center [230, 173] width 247 height 25
click at [107, 159] on input "b. Define specific criteria for escalating issues collaboratively with the team…" at bounding box center [107, 156] width 0 height 5
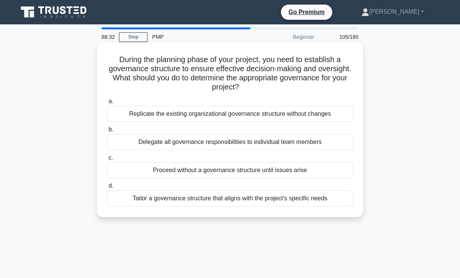
click at [218, 197] on div "Tailor a governance structure that aligns with the project's specific needs" at bounding box center [230, 198] width 247 height 16
click at [107, 188] on input "d. Tailor a governance structure that aligns with the project's specific needs" at bounding box center [107, 185] width 0 height 5
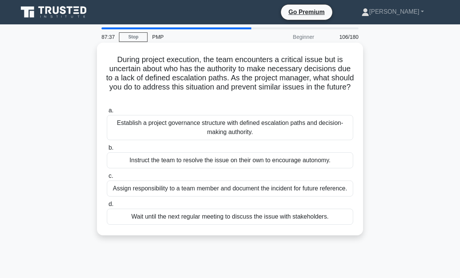
click at [234, 130] on div "Establish a project governance structure with defined escalation paths and deci…" at bounding box center [230, 127] width 247 height 25
click at [107, 113] on input "a. Establish a project governance structure with defined escalation paths and d…" at bounding box center [107, 110] width 0 height 5
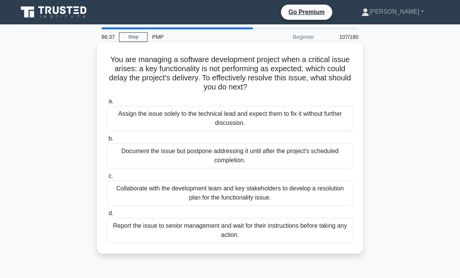
click at [228, 197] on div "Collaborate with the development team and key stakeholders to develop a resolut…" at bounding box center [230, 192] width 247 height 25
click at [107, 178] on input "c. Collaborate with the development team and key stakeholders to develop a reso…" at bounding box center [107, 175] width 0 height 5
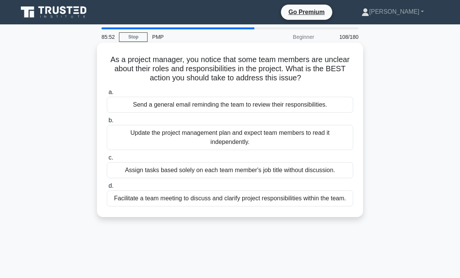
click at [233, 199] on div "Facilitate a team meeting to discuss and clarify project responsibilities withi…" at bounding box center [230, 198] width 247 height 16
click at [107, 188] on input "d. Facilitate a team meeting to discuss and clarify project responsibilities wi…" at bounding box center [107, 185] width 0 height 5
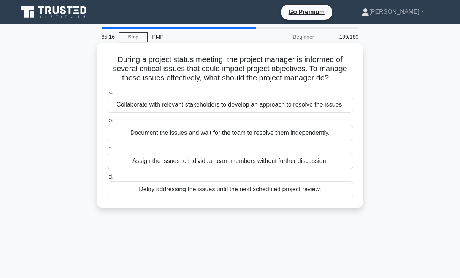
click at [239, 109] on div "Collaborate with relevant stakeholders to develop an approach to resolve the is…" at bounding box center [230, 105] width 247 height 16
click at [107, 95] on input "a. Collaborate with relevant stakeholders to develop an approach to resolve the…" at bounding box center [107, 92] width 0 height 5
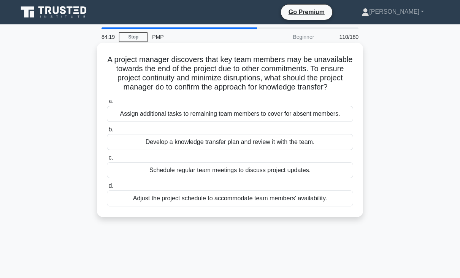
click at [214, 150] on div "Develop a knowledge transfer plan and review it with the team." at bounding box center [230, 142] width 247 height 16
click at [107, 132] on input "b. Develop a knowledge transfer plan and review it with the team." at bounding box center [107, 129] width 0 height 5
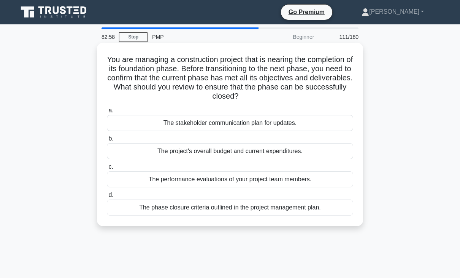
click at [190, 208] on div "The phase closure criteria outlined in the project management plan." at bounding box center [230, 207] width 247 height 16
click at [107, 197] on input "d. The phase closure criteria outlined in the project management plan." at bounding box center [107, 195] width 0 height 5
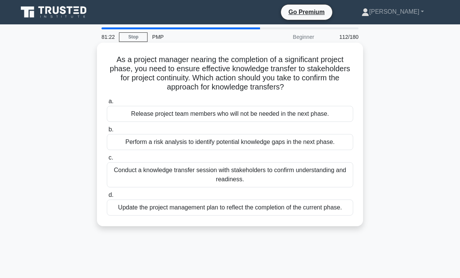
click at [215, 115] on div "Release project team members who will not be needed in the next phase." at bounding box center [230, 114] width 247 height 16
click at [107, 104] on input "a. Release project team members who will not be needed in the next phase." at bounding box center [107, 101] width 0 height 5
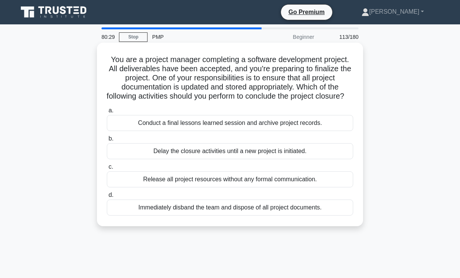
click at [207, 131] on div "Conduct a final lessons learned session and archive project records." at bounding box center [230, 123] width 247 height 16
click at [107, 113] on input "a. Conduct a final lessons learned session and archive project records." at bounding box center [107, 110] width 0 height 5
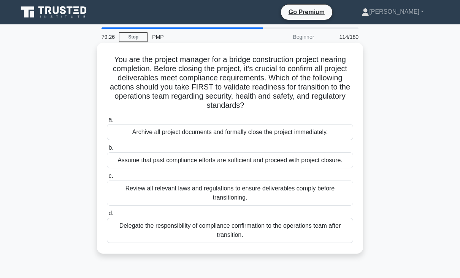
click at [231, 194] on div "Review all relevant laws and regulations to ensure deliverables comply before t…" at bounding box center [230, 192] width 247 height 25
click at [107, 178] on input "c. Review all relevant laws and regulations to ensure deliverables comply befor…" at bounding box center [107, 175] width 0 height 5
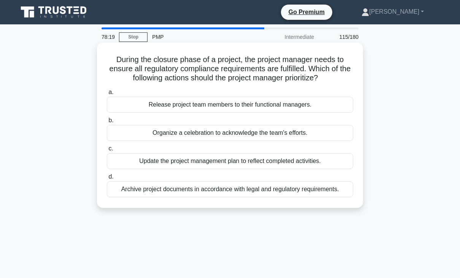
click at [226, 188] on div "Archive project documents in accordance with legal and regulatory requirements." at bounding box center [230, 189] width 247 height 16
click at [107, 179] on input "d. Archive project documents in accordance with legal and regulatory requiremen…" at bounding box center [107, 176] width 0 height 5
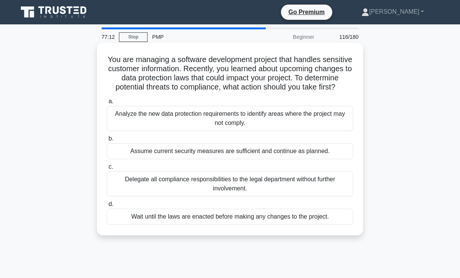
click at [226, 126] on div "Analyze the new data protection requirements to identify areas where the projec…" at bounding box center [230, 118] width 247 height 25
click at [107, 104] on input "a. Analyze the new data protection requirements to identify areas where the pro…" at bounding box center [107, 101] width 0 height 5
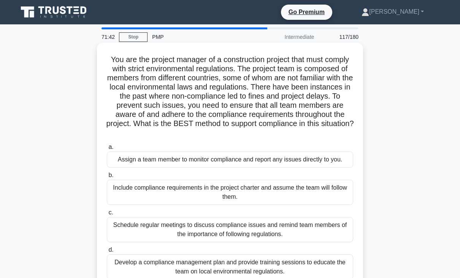
click at [235, 232] on div "Schedule regular meetings to discuss compliance issues and remind team members …" at bounding box center [230, 229] width 247 height 25
click at [107, 215] on input "c. Schedule regular meetings to discuss compliance issues and remind team membe…" at bounding box center [107, 212] width 0 height 5
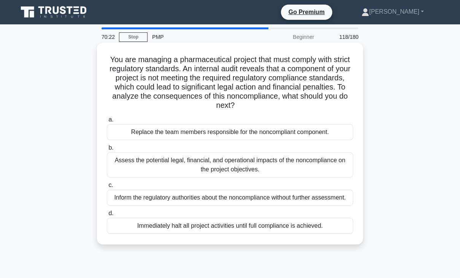
click at [224, 163] on div "Assess the potential legal, financial, and operational impacts of the noncompli…" at bounding box center [230, 164] width 247 height 25
click at [107, 150] on input "b. Assess the potential legal, financial, and operational impacts of the noncom…" at bounding box center [107, 147] width 0 height 5
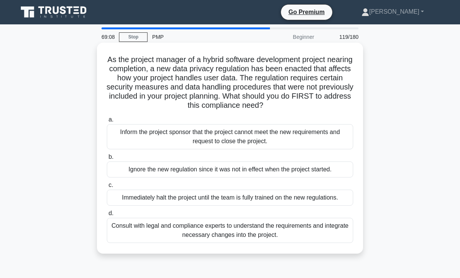
click at [188, 232] on div "Consult with legal and compliance experts to understand the requirements and in…" at bounding box center [230, 230] width 247 height 25
click at [107, 216] on input "d. Consult with legal and compliance experts to understand the requirements and…" at bounding box center [107, 213] width 0 height 5
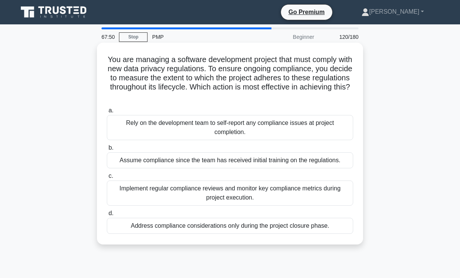
click at [294, 190] on div "Implement regular compliance reviews and monitor key compliance metrics during …" at bounding box center [230, 192] width 247 height 25
click at [107, 178] on input "c. Implement regular compliance reviews and monitor key compliance metrics duri…" at bounding box center [107, 175] width 0 height 5
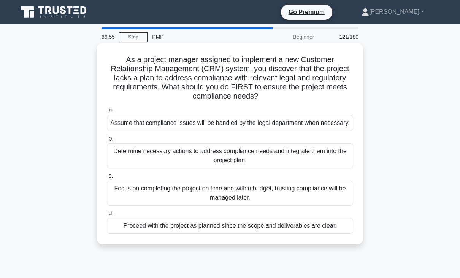
click at [293, 160] on div "Determine necessary actions to address compliance needs and integrate them into…" at bounding box center [230, 155] width 247 height 25
click at [107, 141] on input "b. Determine necessary actions to address compliance needs and integrate them i…" at bounding box center [107, 138] width 0 height 5
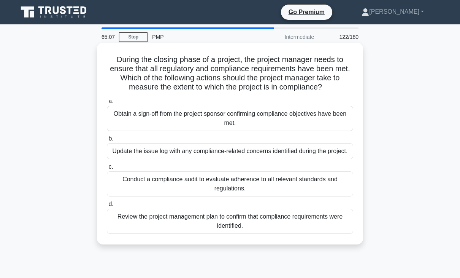
click at [301, 182] on div "Conduct a compliance audit to evaluate adherence to all relevant standards and …" at bounding box center [230, 183] width 247 height 25
click at [107, 169] on input "c. Conduct a compliance audit to evaluate adherence to all relevant standards a…" at bounding box center [107, 166] width 0 height 5
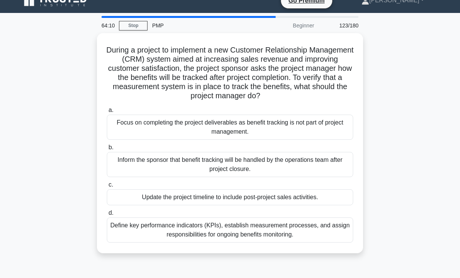
scroll to position [12, 0]
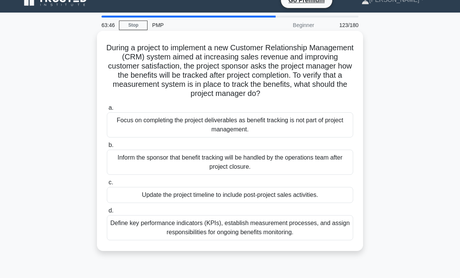
click at [290, 227] on div "Define key performance indicators (KPIs), establish measurement processes, and …" at bounding box center [230, 227] width 247 height 25
click at [107, 213] on input "d. Define key performance indicators (KPIs), establish measurement processes, a…" at bounding box center [107, 210] width 0 height 5
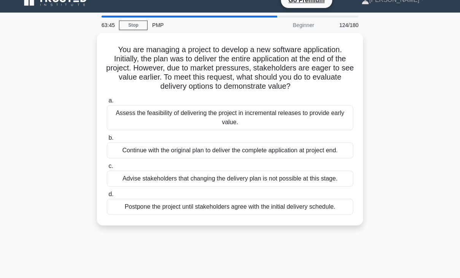
scroll to position [0, 0]
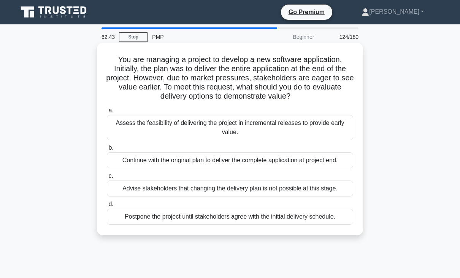
click at [304, 130] on div "Assess the feasibility of delivering the project in incremental releases to pro…" at bounding box center [230, 127] width 247 height 25
click at [107, 113] on input "a. Assess the feasibility of delivering the project in incremental releases to …" at bounding box center [107, 110] width 0 height 5
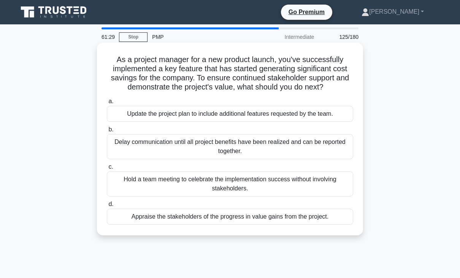
click at [298, 217] on div "Appraise the stakeholders of the progress in value gains from the project." at bounding box center [230, 216] width 247 height 16
click at [107, 207] on input "d. Appraise the stakeholders of the progress in value gains from the project." at bounding box center [107, 204] width 0 height 5
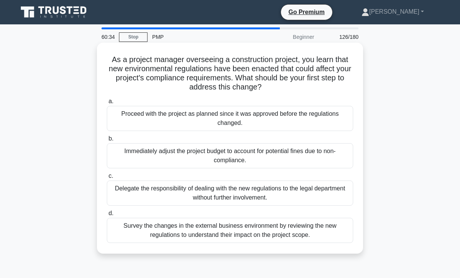
click at [268, 235] on div "Survey the changes in the external business environment by reviewing the new re…" at bounding box center [230, 230] width 247 height 25
click at [107, 216] on input "d. Survey the changes in the external business environment by reviewing the new…" at bounding box center [107, 213] width 0 height 5
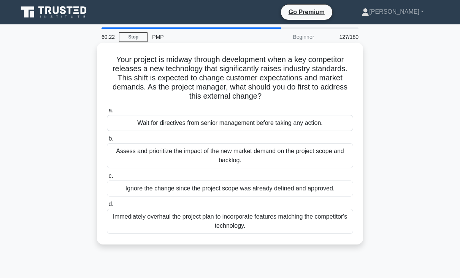
click at [260, 156] on div "Assess and prioritize the impact of the new market demand on the project scope …" at bounding box center [230, 155] width 247 height 25
click at [107, 141] on input "b. Assess and prioritize the impact of the new market demand on the project sco…" at bounding box center [107, 138] width 0 height 5
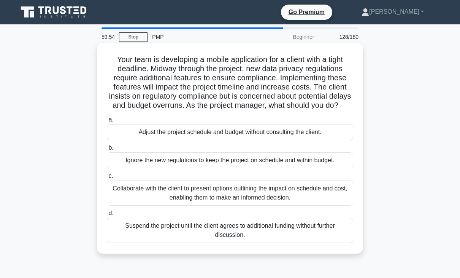
click at [292, 202] on div "Collaborate with the client to present options outlining the impact on schedule…" at bounding box center [230, 192] width 247 height 25
click at [107, 178] on input "c. Collaborate with the client to present options outlining the impact on sched…" at bounding box center [107, 175] width 0 height 5
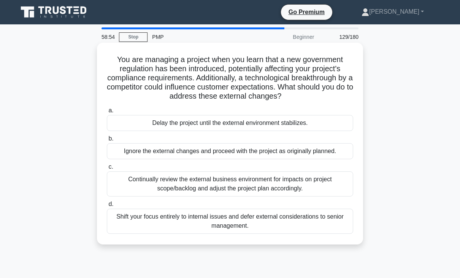
click at [288, 187] on div "Continually review the external business environment for impacts on project sco…" at bounding box center [230, 183] width 247 height 25
click at [107, 169] on input "c. Continually review the external business environment for impacts on project …" at bounding box center [107, 166] width 0 height 5
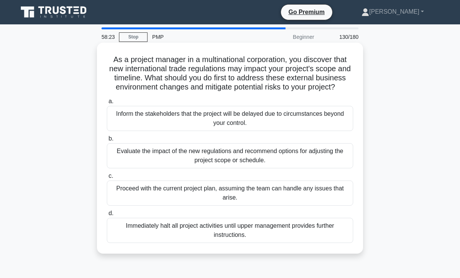
click at [287, 167] on div "Evaluate the impact of the new regulations and recommend options for adjusting …" at bounding box center [230, 155] width 247 height 25
click at [107, 141] on input "b. Evaluate the impact of the new regulations and recommend options for adjusti…" at bounding box center [107, 138] width 0 height 5
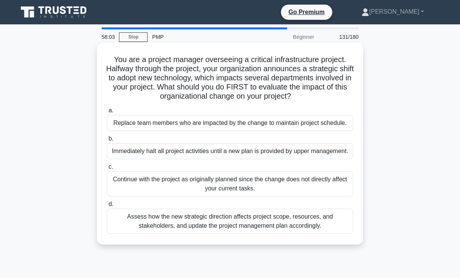
click at [291, 220] on div "Assess how the new strategic direction affects project scope, resources, and st…" at bounding box center [230, 220] width 247 height 25
click at [107, 207] on input "d. Assess how the new strategic direction affects project scope, resources, and…" at bounding box center [107, 204] width 0 height 5
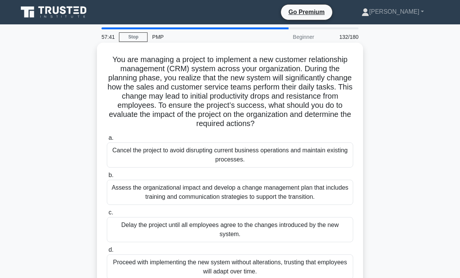
click at [269, 196] on div "Assess the organizational impact and develop a change management plan that incl…" at bounding box center [230, 192] width 247 height 25
click at [107, 178] on input "b. Assess the organizational impact and develop a change management plan that i…" at bounding box center [107, 175] width 0 height 5
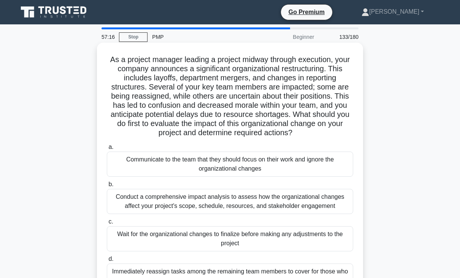
click at [293, 207] on div "Conduct a comprehensive impact analysis to assess how the organizational change…" at bounding box center [230, 201] width 247 height 25
click at [107, 187] on input "b. Conduct a comprehensive impact analysis to assess how the organizational cha…" at bounding box center [107, 184] width 0 height 5
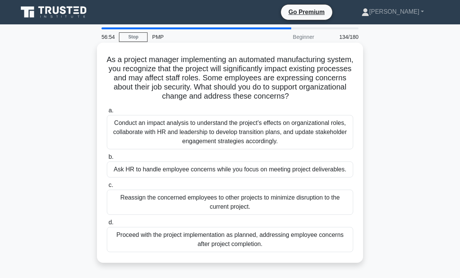
click at [275, 138] on div "Conduct an impact analysis to understand the project's effects on organizationa…" at bounding box center [230, 132] width 247 height 34
click at [107, 113] on input "a. Conduct an impact analysis to understand the project's effects on organizati…" at bounding box center [107, 110] width 0 height 5
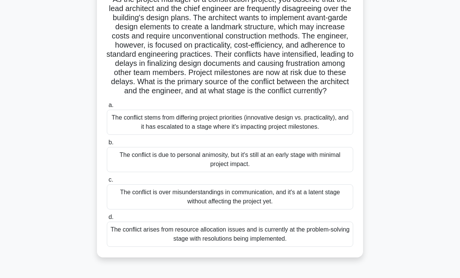
scroll to position [55, 0]
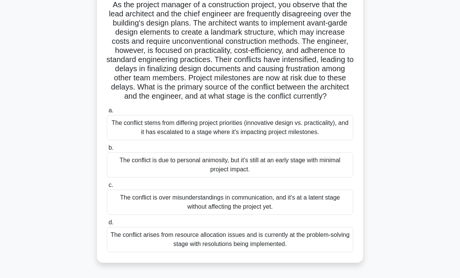
click at [296, 140] on div "The conflict stems from differing project priorities (innovative design vs. pra…" at bounding box center [230, 127] width 247 height 25
click at [107, 113] on input "a. The conflict stems from differing project priorities (innovative design vs. …" at bounding box center [107, 110] width 0 height 5
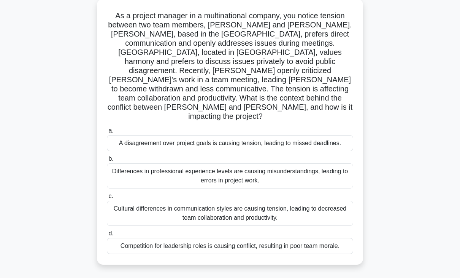
scroll to position [46, 0]
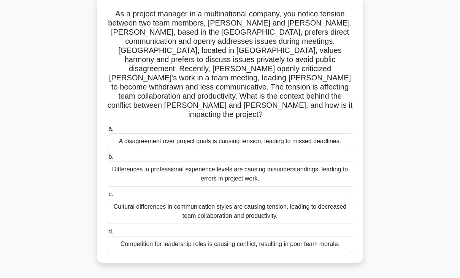
click at [280, 199] on div "Cultural differences in communication styles are causing tension, leading to de…" at bounding box center [230, 211] width 247 height 25
click at [107, 196] on input "c. Cultural differences in communication styles are causing tension, leading to…" at bounding box center [107, 194] width 0 height 5
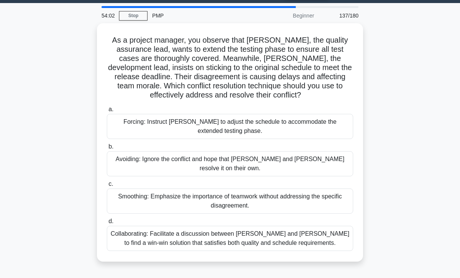
scroll to position [0, 0]
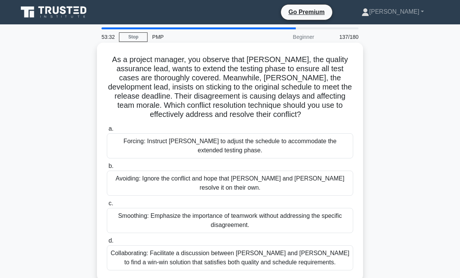
click at [272, 254] on div "Collaborating: Facilitate a discussion between [PERSON_NAME] and [PERSON_NAME] …" at bounding box center [230, 257] width 247 height 25
click at [107, 243] on input "d. Collaborating: Facilitate a discussion between [PERSON_NAME] and [PERSON_NAM…" at bounding box center [107, 240] width 0 height 5
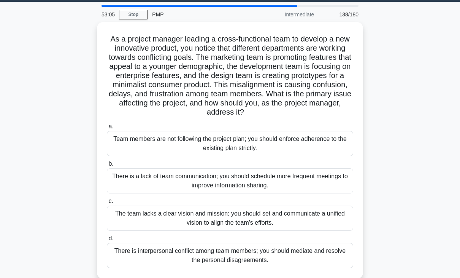
scroll to position [23, 0]
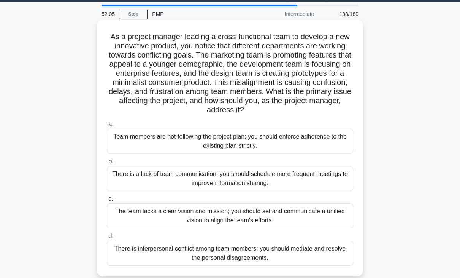
click at [295, 218] on div "The team lacks a clear vision and mission; you should set and communicate a uni…" at bounding box center [230, 215] width 247 height 25
click at [107, 201] on input "c. The team lacks a clear vision and mission; you should set and communicate a …" at bounding box center [107, 198] width 0 height 5
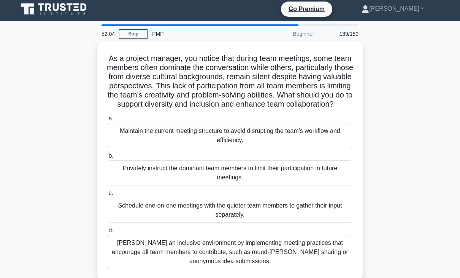
scroll to position [0, 0]
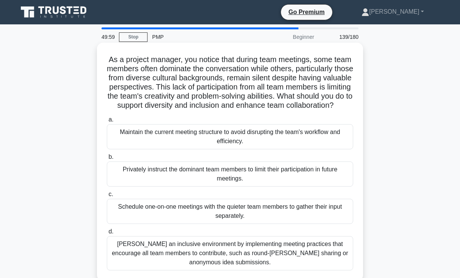
click at [310, 252] on div "[PERSON_NAME] an inclusive environment by implementing meeting practices that e…" at bounding box center [230, 253] width 247 height 34
click at [107, 234] on input "[PERSON_NAME] an inclusive environment by implementing meeting practices that e…" at bounding box center [107, 231] width 0 height 5
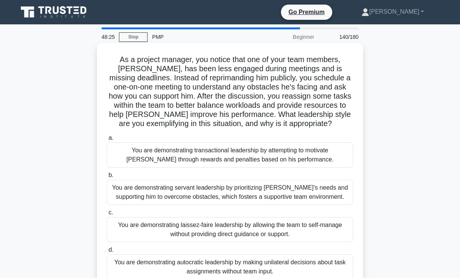
click at [294, 199] on div "You are demonstrating servant leadership by prioritizing [PERSON_NAME]'s needs …" at bounding box center [230, 192] width 247 height 25
click at [107, 178] on input "b. You are demonstrating servant leadership by prioritizing [PERSON_NAME]'s nee…" at bounding box center [107, 175] width 0 height 5
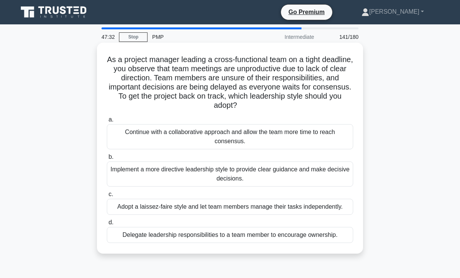
click at [273, 140] on div "Continue with a collaborative approach and allow the team more time to reach co…" at bounding box center [230, 136] width 247 height 25
click at [107, 122] on input "a. Continue with a collaborative approach and allow the team more time to reach…" at bounding box center [107, 119] width 0 height 5
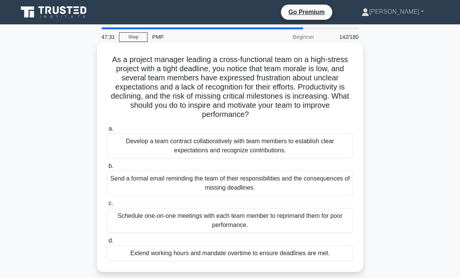
click at [235, 150] on div "Develop a team contract collaboratively with team members to establish clear ex…" at bounding box center [230, 145] width 247 height 25
click at [107, 131] on input "a. Develop a team contract collaboratively with team members to establish clear…" at bounding box center [107, 128] width 0 height 5
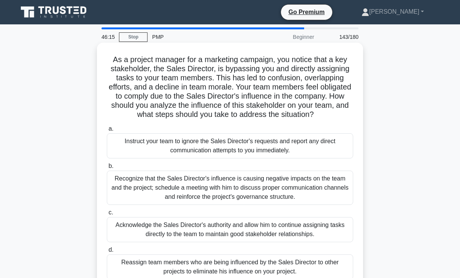
click at [272, 190] on div "Recognize that the Sales Director's influence is causing negative impacts on th…" at bounding box center [230, 187] width 247 height 34
click at [107, 169] on input "b. Recognize that the Sales Director's influence is causing negative impacts on…" at bounding box center [107, 166] width 0 height 5
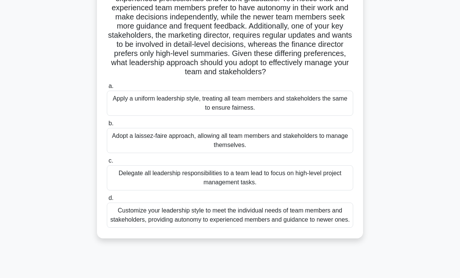
scroll to position [72, 0]
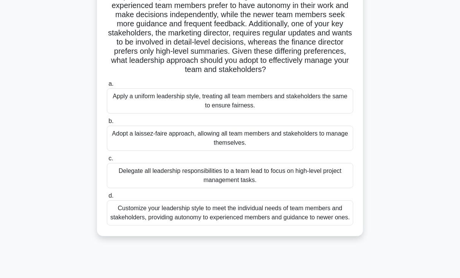
click at [287, 216] on div "Customize your leadership style to meet the individual needs of team members an…" at bounding box center [230, 212] width 247 height 25
click at [107, 198] on input "d. Customize your leadership style to meet the individual needs of team members…" at bounding box center [107, 195] width 0 height 5
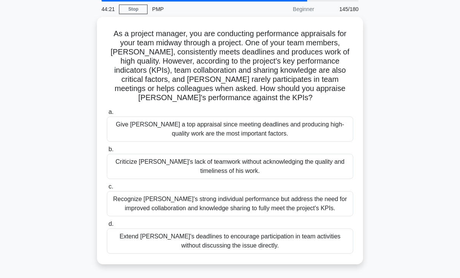
scroll to position [28, 0]
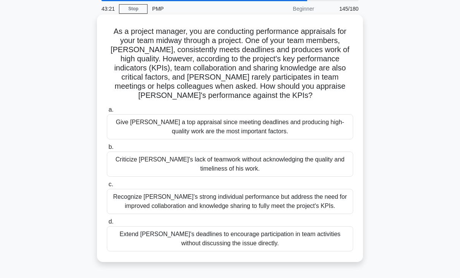
click at [275, 207] on div "Recognize [PERSON_NAME]'s strong individual performance but address the need fo…" at bounding box center [230, 201] width 247 height 25
click at [107, 187] on input "c. Recognize [PERSON_NAME]'s strong individual performance but address the need…" at bounding box center [107, 184] width 0 height 5
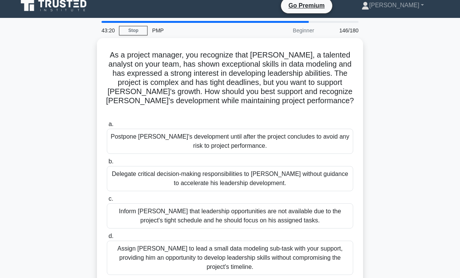
scroll to position [0, 0]
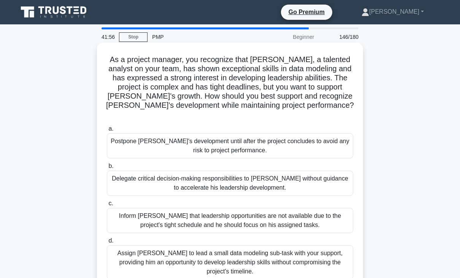
click at [299, 250] on div "Assign [PERSON_NAME] to lead a small data modeling sub-task with your support, …" at bounding box center [230, 262] width 247 height 34
click at [107, 243] on input "d. Assign [PERSON_NAME] to lead a small data modeling sub-task with your suppor…" at bounding box center [107, 240] width 0 height 5
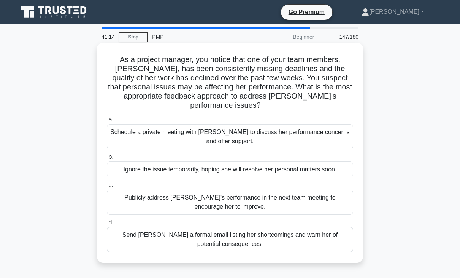
click at [265, 130] on div "Schedule a private meeting with [PERSON_NAME] to discuss her performance concer…" at bounding box center [230, 136] width 247 height 25
click at [107, 122] on input "a. Schedule a private meeting with [PERSON_NAME] to discuss her performance con…" at bounding box center [107, 119] width 0 height 5
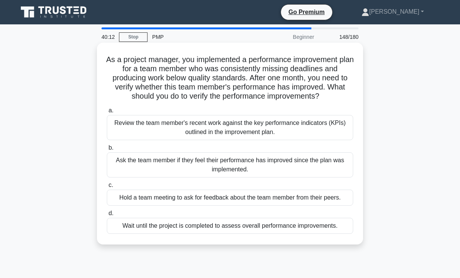
click at [280, 130] on div "Review the team member's recent work against the key performance indicators (KP…" at bounding box center [230, 127] width 247 height 25
click at [107, 113] on input "a. Review the team member's recent work against the key performance indicators …" at bounding box center [107, 110] width 0 height 5
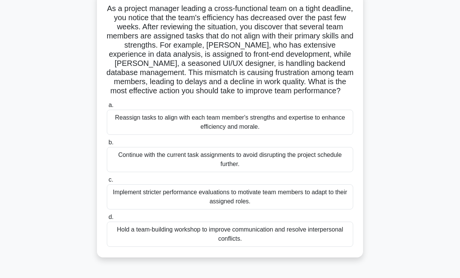
scroll to position [55, 0]
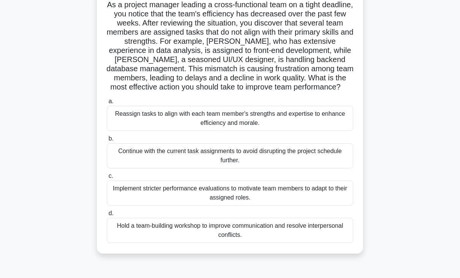
click at [284, 237] on div "Hold a team-building workshop to improve communication and resolve interpersona…" at bounding box center [230, 230] width 247 height 25
click at [107, 216] on input "d. Hold a team-building workshop to improve communication and resolve interpers…" at bounding box center [107, 213] width 0 height 5
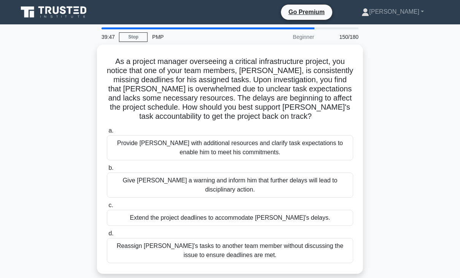
scroll to position [0, 0]
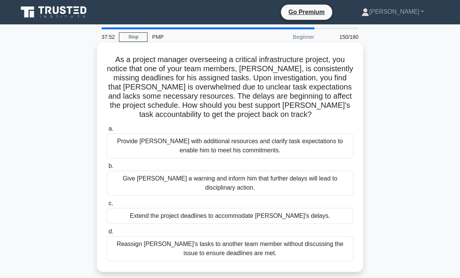
click at [298, 145] on div "Provide [PERSON_NAME] with additional resources and clarify task expectations t…" at bounding box center [230, 145] width 247 height 25
click at [107, 131] on input "a. Provide [PERSON_NAME] with additional resources and clarify task expectation…" at bounding box center [107, 128] width 0 height 5
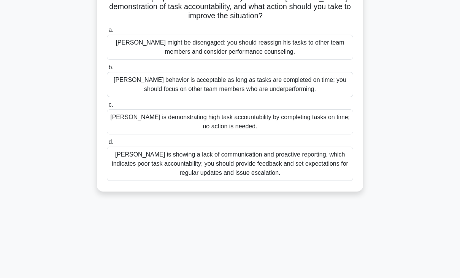
scroll to position [101, 0]
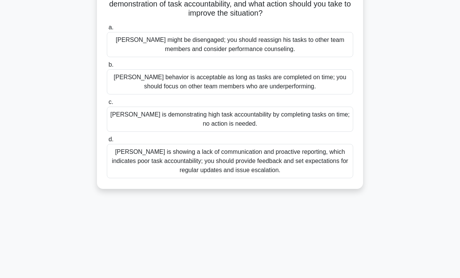
click at [316, 165] on div "[PERSON_NAME] is showing a lack of communication and proactive reporting, which…" at bounding box center [230, 161] width 247 height 34
click at [107, 142] on input "[PERSON_NAME] is showing a lack of communication and proactive reporting, which…" at bounding box center [107, 139] width 0 height 5
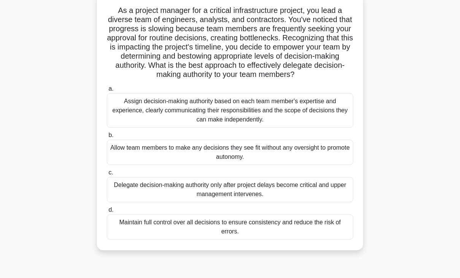
scroll to position [52, 0]
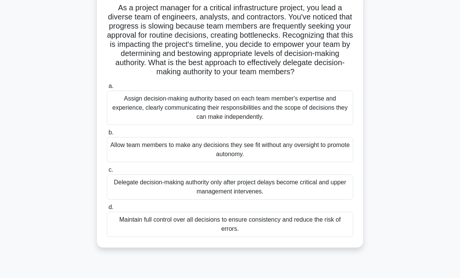
click at [282, 228] on div "Maintain full control over all decisions to ensure consistency and reduce the r…" at bounding box center [230, 224] width 247 height 25
click at [107, 210] on input "d. Maintain full control over all decisions to ensure consistency and reduce th…" at bounding box center [107, 207] width 0 height 5
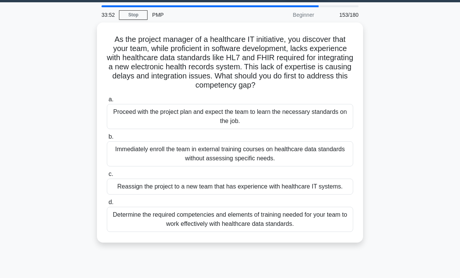
scroll to position [23, 0]
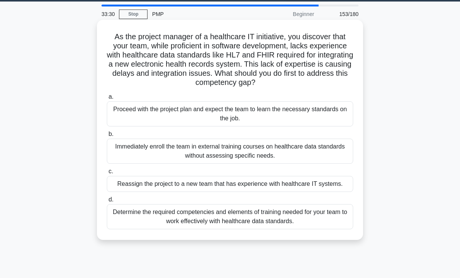
click at [290, 220] on div "Determine the required competencies and elements of training needed for your te…" at bounding box center [230, 216] width 247 height 25
click at [107, 202] on input "d. Determine the required competencies and elements of training needed for your…" at bounding box center [107, 199] width 0 height 5
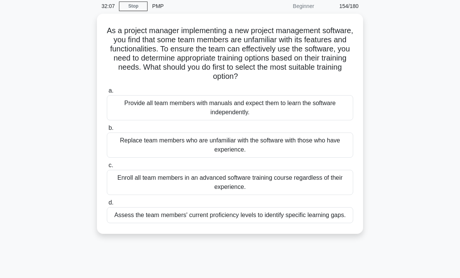
scroll to position [32, 0]
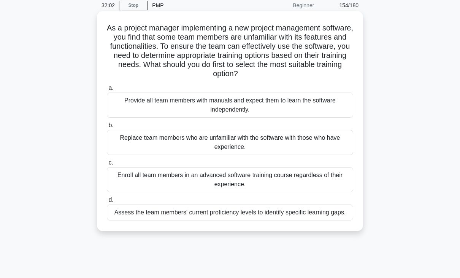
click at [282, 213] on div "Assess the team members' current proficiency levels to identify specific learni…" at bounding box center [230, 212] width 247 height 16
click at [107, 202] on input "d. Assess the team members' current proficiency levels to identify specific lea…" at bounding box center [107, 199] width 0 height 5
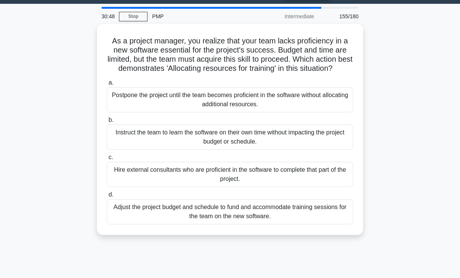
scroll to position [21, 0]
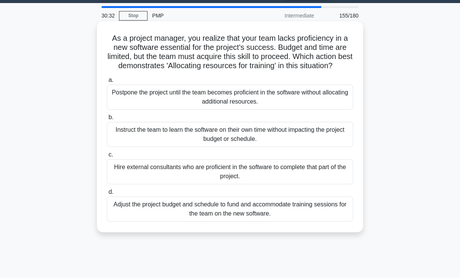
click at [112, 147] on div "Instruct the team to learn the software on their own time without impacting the…" at bounding box center [230, 134] width 247 height 25
click at [107, 120] on input "b. Instruct the team to learn the software on their own time without impacting …" at bounding box center [107, 117] width 0 height 5
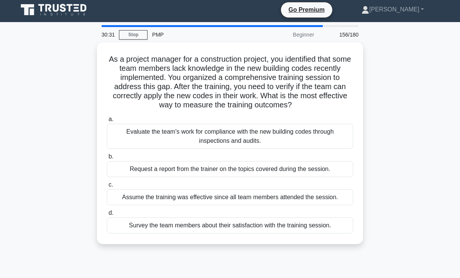
scroll to position [0, 0]
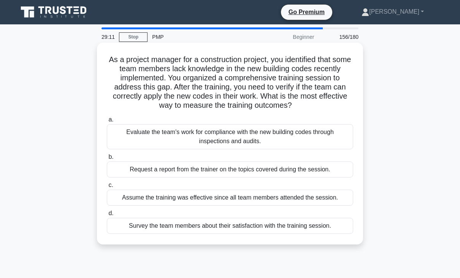
click at [140, 137] on div "Evaluate the team's work for compliance with the new building codes through ins…" at bounding box center [230, 136] width 247 height 25
click at [107, 122] on input "a. Evaluate the team's work for compliance with the new building codes through …" at bounding box center [107, 119] width 0 height 5
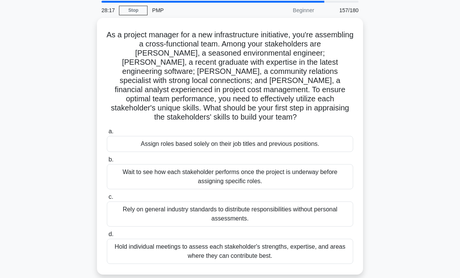
scroll to position [29, 0]
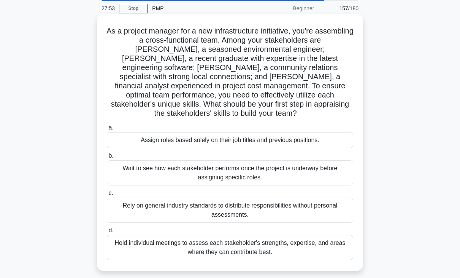
click at [303, 243] on div "Hold individual meetings to assess each stakeholder's strengths, expertise, and…" at bounding box center [230, 247] width 247 height 25
click at [107, 233] on input "d. Hold individual meetings to assess each stakeholder's strengths, expertise, …" at bounding box center [107, 230] width 0 height 5
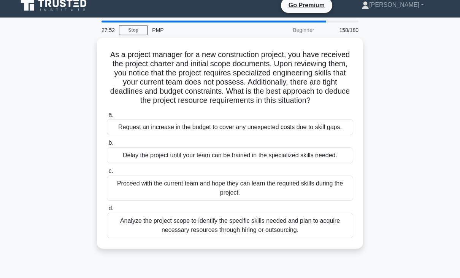
scroll to position [0, 0]
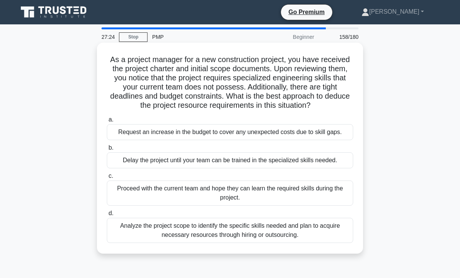
click at [254, 233] on div "Analyze the project scope to identify the specific skills needed and plan to ac…" at bounding box center [230, 230] width 247 height 25
click at [107, 216] on input "d. Analyze the project scope to identify the specific skills needed and plan to…" at bounding box center [107, 213] width 0 height 5
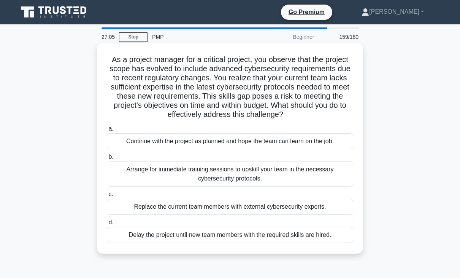
click at [274, 176] on div "Arrange for immediate training sessions to upskill your team in the necessary c…" at bounding box center [230, 173] width 247 height 25
click at [107, 159] on input "b. Arrange for immediate training sessions to upskill your team in the necessar…" at bounding box center [107, 156] width 0 height 5
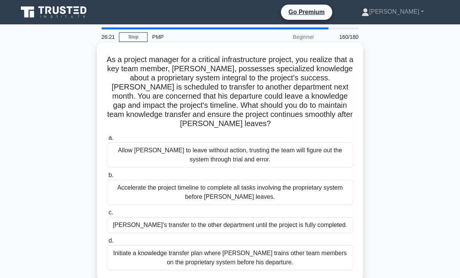
click at [263, 265] on div "Initiate a knowledge transfer plan where [PERSON_NAME] trains other team member…" at bounding box center [230, 257] width 247 height 25
click at [107, 243] on input "d. Initiate a knowledge transfer plan where [PERSON_NAME] trains other team mem…" at bounding box center [107, 240] width 0 height 5
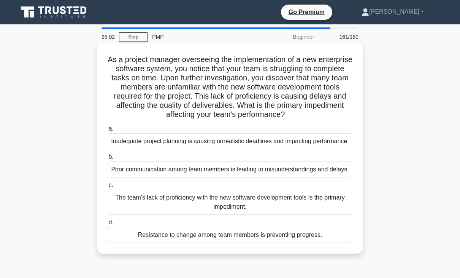
click at [306, 204] on div "The team's lack of proficiency with the new software development tools is the p…" at bounding box center [230, 201] width 247 height 25
click at [107, 188] on input "c. The team's lack of proficiency with the new software development tools is th…" at bounding box center [107, 185] width 0 height 5
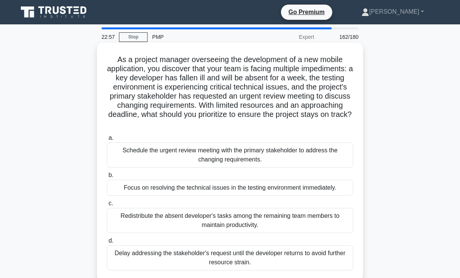
click at [226, 223] on div "Redistribute the absent developer's tasks among the remaining team members to m…" at bounding box center [230, 220] width 247 height 25
click at [107, 206] on input "c. Redistribute the absent developer's tasks among the remaining team members t…" at bounding box center [107, 203] width 0 height 5
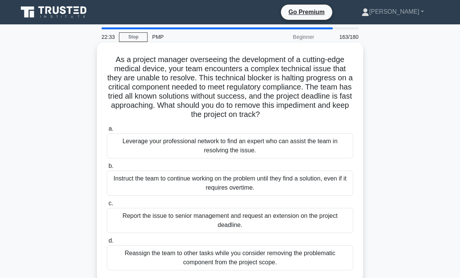
click at [253, 144] on div "Leverage your professional network to find an expert who can assist the team in…" at bounding box center [230, 145] width 247 height 25
click at [107, 131] on input "a. Leverage your professional network to find an expert who can assist the team…" at bounding box center [107, 128] width 0 height 5
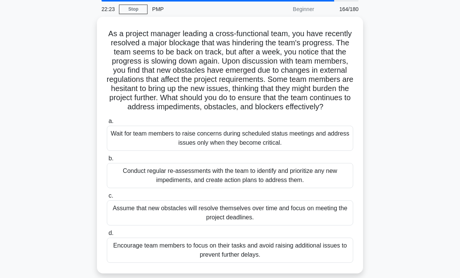
scroll to position [33, 0]
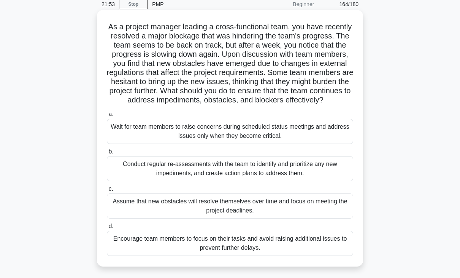
click at [264, 180] on div "Conduct regular re-assessments with the team to identify and prioritize any new…" at bounding box center [230, 168] width 247 height 25
click at [107, 154] on input "b. Conduct regular re-assessments with the team to identify and prioritize any …" at bounding box center [107, 151] width 0 height 5
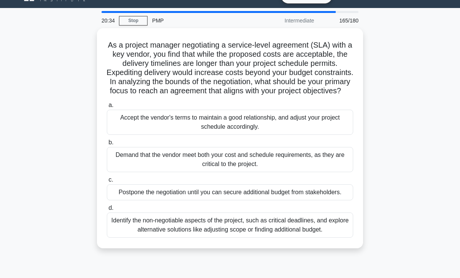
scroll to position [18, 0]
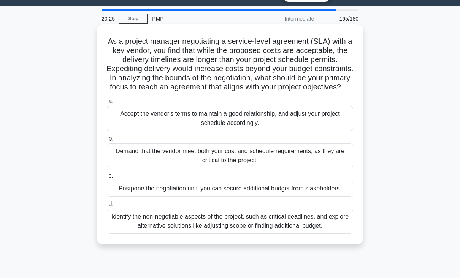
click at [264, 234] on div "Identify the non-negotiable aspects of the project, such as critical deadlines,…" at bounding box center [230, 220] width 247 height 25
click at [107, 207] on input "d. Identify the non-negotiable aspects of the project, such as critical deadlin…" at bounding box center [107, 204] width 0 height 5
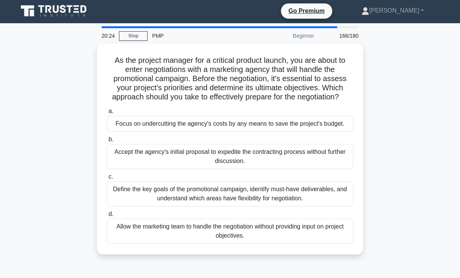
scroll to position [0, 0]
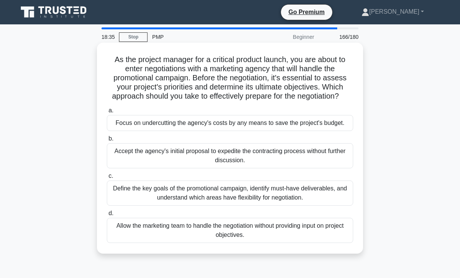
click at [116, 190] on div "Define the key goals of the promotional campaign, identify must-have deliverabl…" at bounding box center [230, 192] width 247 height 25
click at [107, 178] on input "c. Define the key goals of the promotional campaign, identify must-have deliver…" at bounding box center [107, 175] width 0 height 5
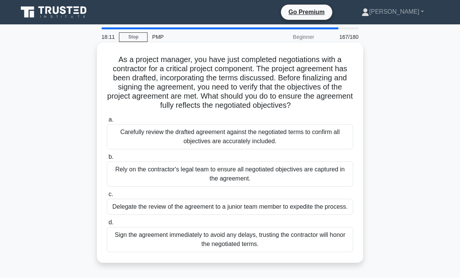
click at [129, 135] on div "Carefully review the drafted agreement against the negotiated terms to confirm …" at bounding box center [230, 136] width 247 height 25
click at [107, 122] on input "a. Carefully review the drafted agreement against the negotiated terms to confi…" at bounding box center [107, 119] width 0 height 5
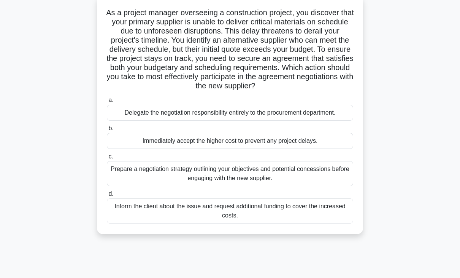
scroll to position [49, 0]
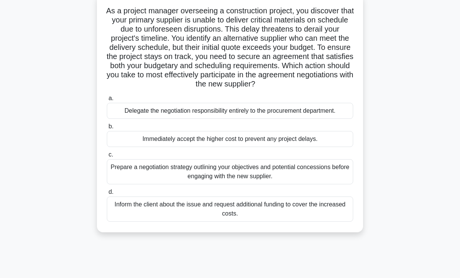
click at [118, 169] on div "Prepare a negotiation strategy outlining your objectives and potential concessi…" at bounding box center [230, 171] width 247 height 25
click at [107, 157] on input "c. Prepare a negotiation strategy outlining your objectives and potential conce…" at bounding box center [107, 154] width 0 height 5
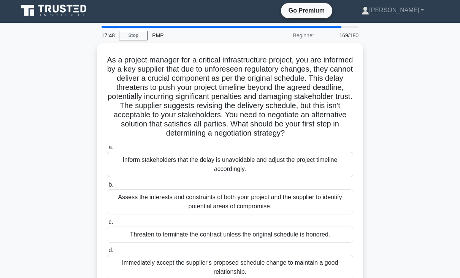
scroll to position [0, 0]
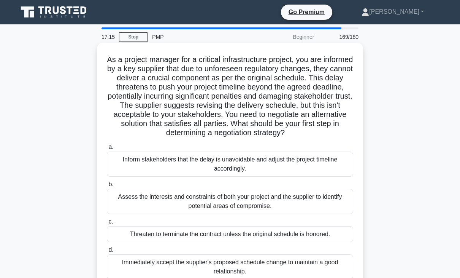
click at [133, 201] on div "Assess the interests and constraints of both your project and the supplier to i…" at bounding box center [230, 201] width 247 height 25
click at [107, 187] on input "b. Assess the interests and constraints of both your project and the supplier t…" at bounding box center [107, 184] width 0 height 5
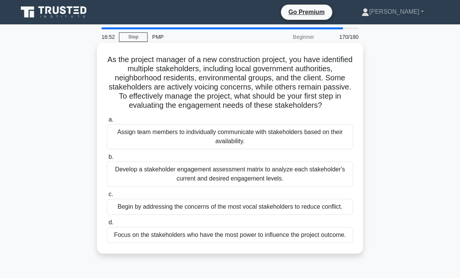
click at [127, 184] on div "Develop a stakeholder engagement assessment matrix to analyze each stakeholder'…" at bounding box center [230, 173] width 247 height 25
click at [107, 159] on input "b. Develop a stakeholder engagement assessment matrix to analyze each stakehold…" at bounding box center [107, 156] width 0 height 5
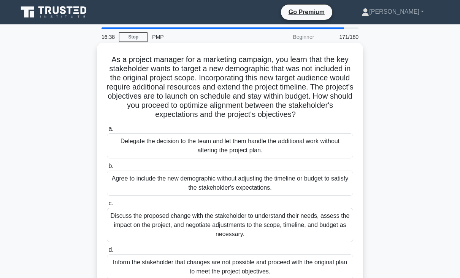
click at [120, 227] on div "Discuss the proposed change with the stakeholder to understand their needs, ass…" at bounding box center [230, 225] width 247 height 34
click at [107, 206] on input "c. Discuss the proposed change with the stakeholder to understand their needs, …" at bounding box center [107, 203] width 0 height 5
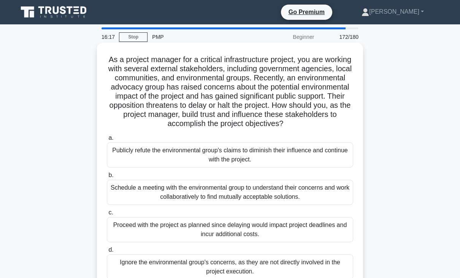
click at [123, 191] on div "Schedule a meeting with the environmental group to understand their concerns an…" at bounding box center [230, 192] width 247 height 25
click at [107, 178] on input "b. Schedule a meeting with the environmental group to understand their concerns…" at bounding box center [107, 175] width 0 height 5
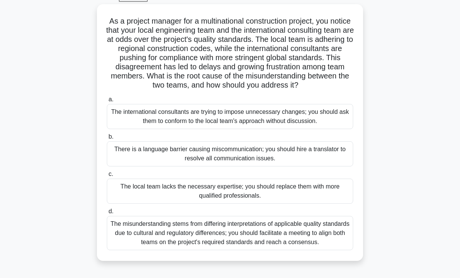
scroll to position [46, 0]
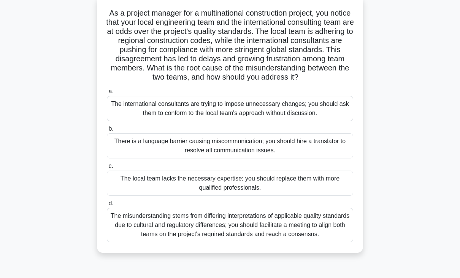
click at [212, 240] on div "The misunderstanding stems from differing interpretations of applicable quality…" at bounding box center [230, 225] width 247 height 34
click at [107, 206] on input "d. The misunderstanding stems from differing interpretations of applicable qual…" at bounding box center [107, 203] width 0 height 5
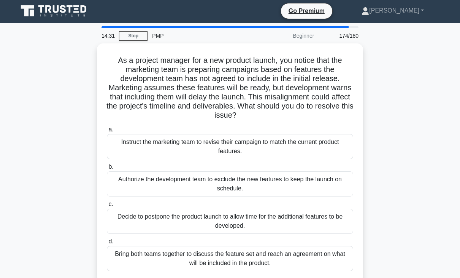
scroll to position [0, 0]
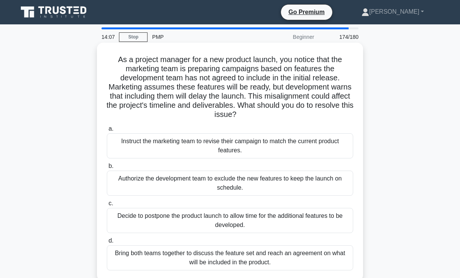
click at [112, 259] on div "Bring both teams together to discuss the feature set and reach an agreement on …" at bounding box center [230, 257] width 247 height 25
click at [107, 243] on input "d. Bring both teams together to discuss the feature set and reach an agreement …" at bounding box center [107, 240] width 0 height 5
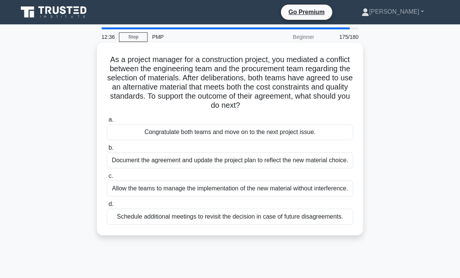
click at [125, 166] on div "Document the agreement and update the project plan to reflect the new material …" at bounding box center [230, 160] width 247 height 16
click at [107, 150] on input "b. Document the agreement and update the project plan to reflect the new materi…" at bounding box center [107, 147] width 0 height 5
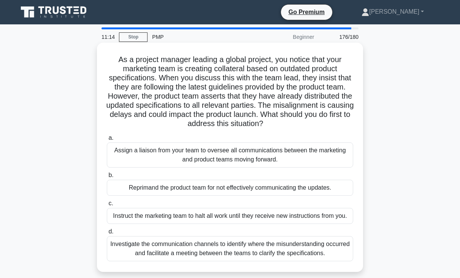
click at [252, 248] on div "Investigate the communication channels to identify where the misunderstanding o…" at bounding box center [230, 248] width 247 height 25
click at [107, 234] on input "d. Investigate the communication channels to identify where the misunderstandin…" at bounding box center [107, 231] width 0 height 5
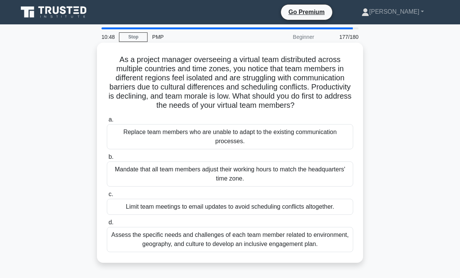
click at [248, 248] on div "Assess the specific needs and challenges of each team member related to environ…" at bounding box center [230, 239] width 247 height 25
click at [107, 225] on input "d. Assess the specific needs and challenges of each team member related to envi…" at bounding box center [107, 222] width 0 height 5
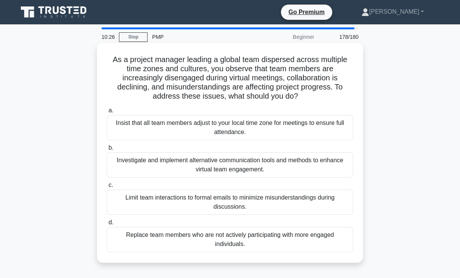
click at [259, 168] on div "Investigate and implement alternative communication tools and methods to enhanc…" at bounding box center [230, 164] width 247 height 25
click at [107, 150] on input "b. Investigate and implement alternative communication tools and methods to enh…" at bounding box center [107, 147] width 0 height 5
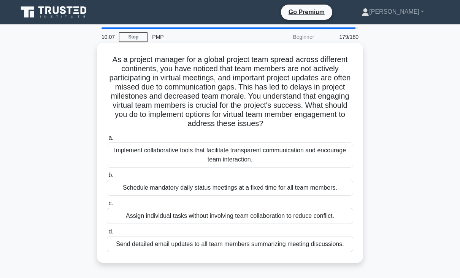
click at [116, 154] on div "Implement collaborative tools that facilitate transparent communication and enc…" at bounding box center [230, 154] width 247 height 25
click at [107, 140] on input "a. Implement collaborative tools that facilitate transparent communication and …" at bounding box center [107, 137] width 0 height 5
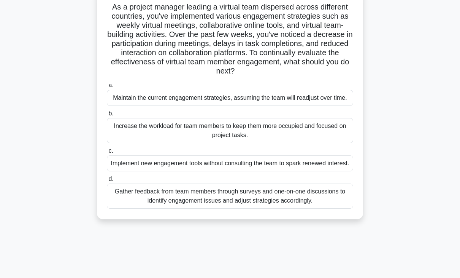
scroll to position [60, 0]
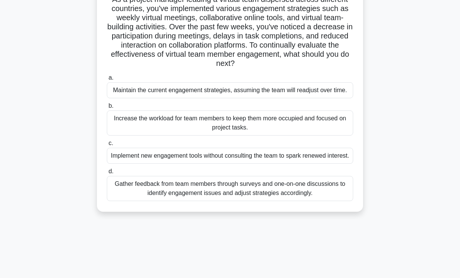
click at [136, 199] on div "Gather feedback from team members through surveys and one-on-one discussions to…" at bounding box center [230, 188] width 247 height 25
click at [107, 174] on input "d. Gather feedback from team members through surveys and one-on-one discussions…" at bounding box center [107, 171] width 0 height 5
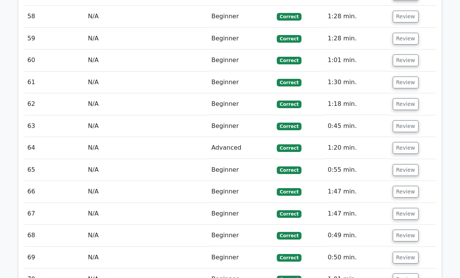
scroll to position [2346, 0]
